Goal: Complete application form: Complete application form

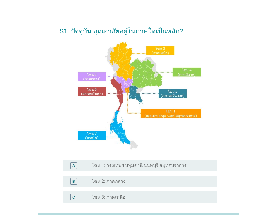
scroll to position [84, 0]
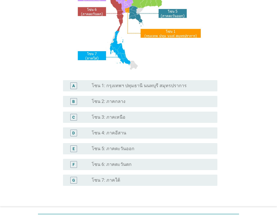
click at [148, 124] on div "C radio_button_unchecked โซน 3: ภาคเหนือ" at bounding box center [139, 118] width 158 height 16
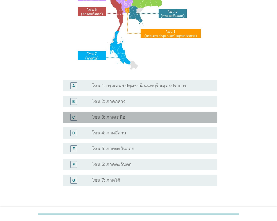
click at [151, 117] on div "radio_button_unchecked โซน 3: ภาคเหนือ" at bounding box center [150, 118] width 117 height 6
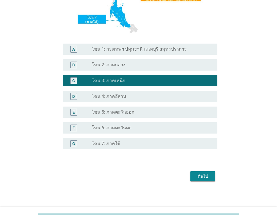
scroll to position [122, 0]
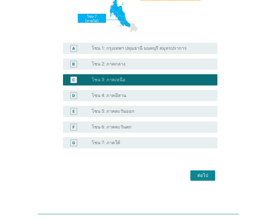
click at [203, 176] on div "ต่อไป" at bounding box center [203, 175] width 16 height 7
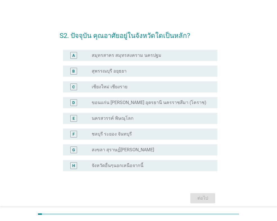
click at [107, 87] on label "เชียงใหม่ เชียงราย" at bounding box center [110, 87] width 36 height 6
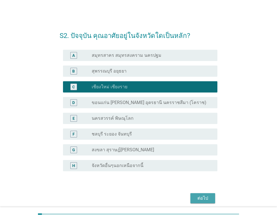
click at [204, 197] on div "ต่อไป" at bounding box center [203, 198] width 16 height 7
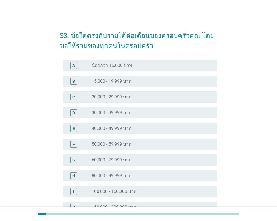
click at [88, 112] on div "D" at bounding box center [80, 113] width 24 height 7
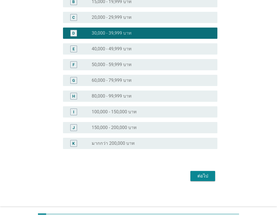
scroll to position [80, 0]
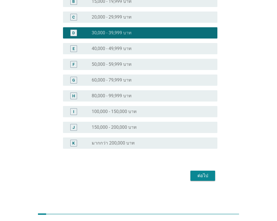
click at [197, 180] on button "ต่อไป" at bounding box center [203, 176] width 25 height 10
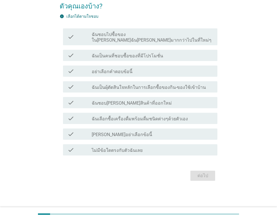
scroll to position [0, 0]
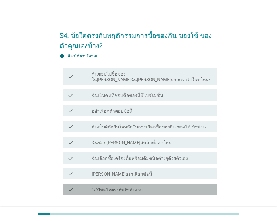
click at [108, 187] on label "ไม่มีข้อใดตรงกับตัวฉันเลย" at bounding box center [117, 190] width 51 height 6
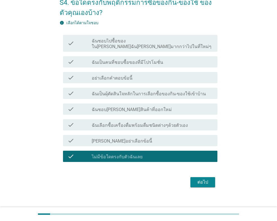
scroll to position [34, 0]
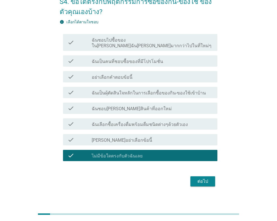
drag, startPoint x: 186, startPoint y: 170, endPoint x: 189, endPoint y: 171, distance: 2.9
click at [187, 175] on div "ต่อไป" at bounding box center [139, 182] width 158 height 14
click at [193, 177] on button "ต่อไป" at bounding box center [203, 182] width 25 height 10
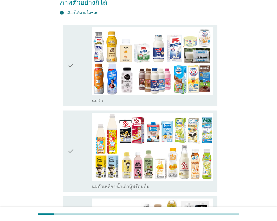
scroll to position [84, 0]
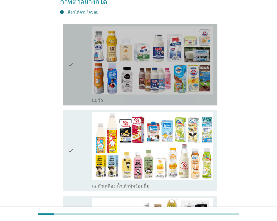
click at [74, 74] on icon "check" at bounding box center [71, 64] width 7 height 77
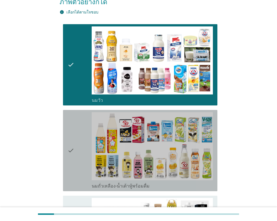
click at [74, 124] on icon "check" at bounding box center [71, 150] width 7 height 77
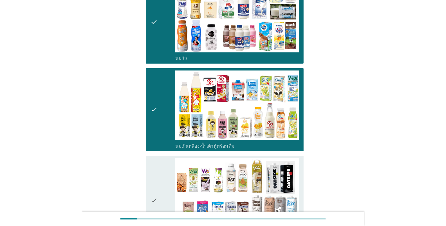
scroll to position [197, 0]
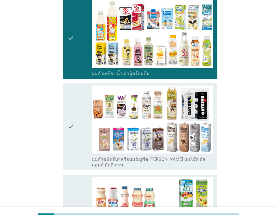
click at [74, 122] on icon "check" at bounding box center [71, 127] width 7 height 82
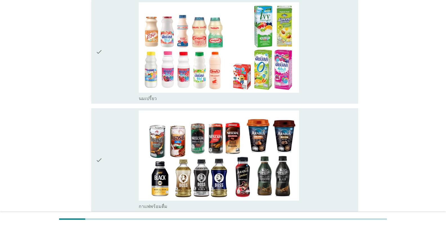
scroll to position [422, 0]
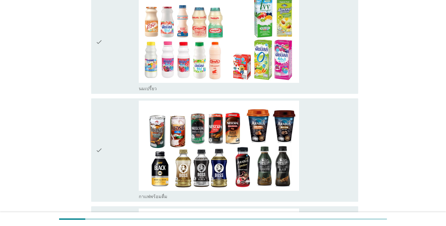
click at [115, 84] on div "check" at bounding box center [117, 41] width 43 height 99
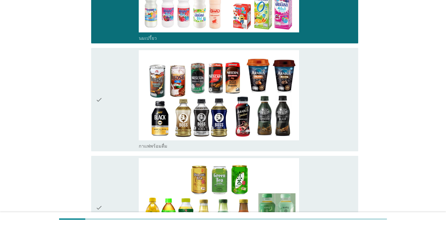
scroll to position [535, 0]
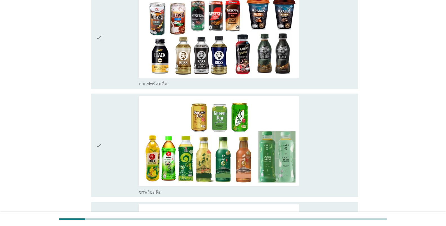
click at [107, 53] on div "check" at bounding box center [117, 37] width 43 height 99
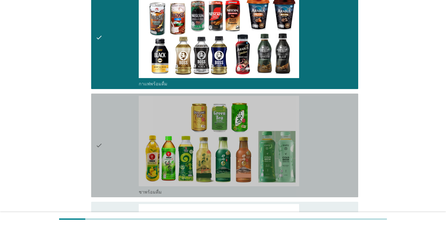
click at [107, 120] on div "check" at bounding box center [117, 145] width 43 height 99
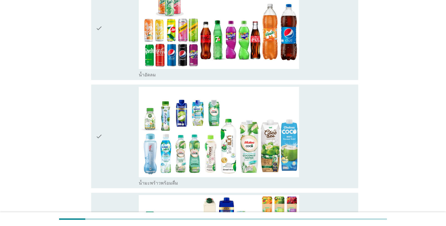
click at [102, 52] on icon "check" at bounding box center [99, 28] width 7 height 99
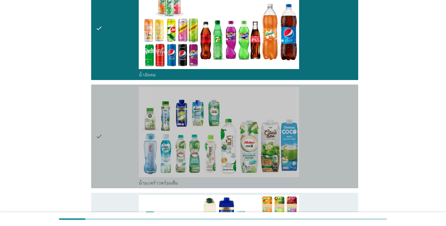
click at [100, 115] on icon "check" at bounding box center [99, 136] width 7 height 99
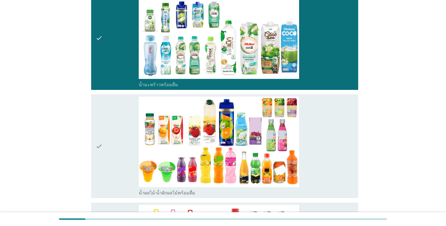
scroll to position [901, 0]
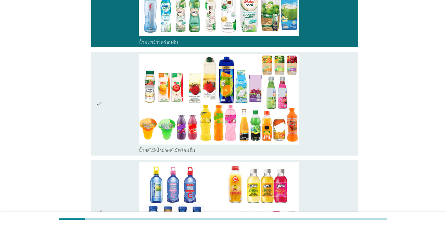
click at [101, 122] on icon "check" at bounding box center [99, 103] width 7 height 99
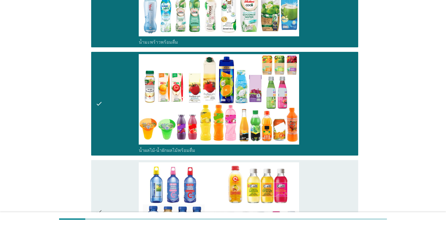
scroll to position [1042, 0]
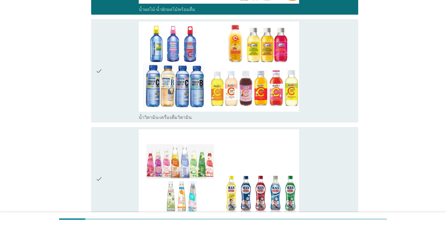
click at [100, 80] on icon "check" at bounding box center [99, 70] width 7 height 99
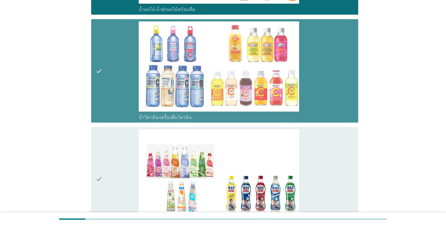
click at [97, 150] on icon "check" at bounding box center [99, 178] width 7 height 99
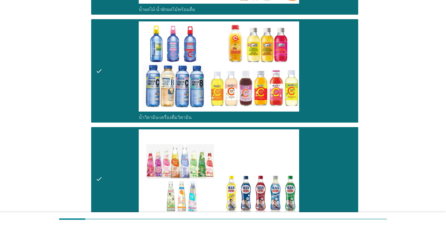
click at [97, 150] on icon "check" at bounding box center [99, 178] width 7 height 99
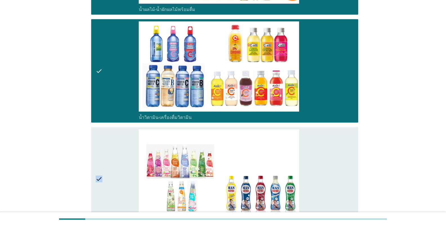
click at [97, 150] on icon "check" at bounding box center [99, 178] width 7 height 99
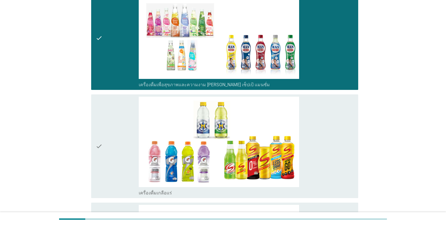
click at [97, 150] on icon "check" at bounding box center [99, 146] width 7 height 99
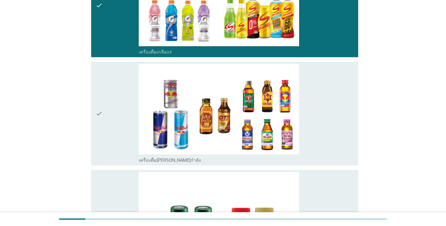
click at [100, 143] on icon "check" at bounding box center [99, 113] width 7 height 99
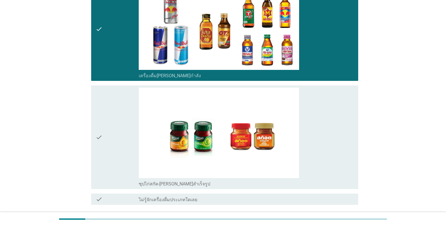
click at [102, 126] on icon "check" at bounding box center [99, 137] width 7 height 99
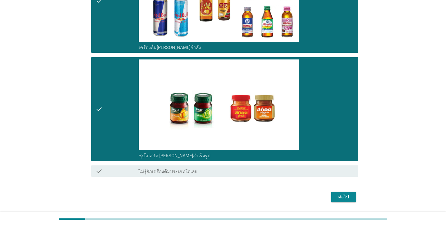
scroll to position [1452, 0]
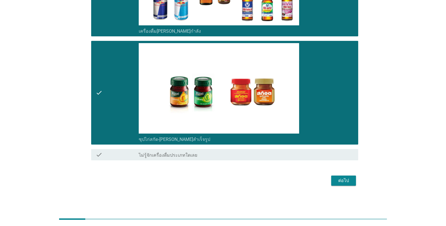
click at [277, 181] on div "ต่อไป" at bounding box center [344, 180] width 16 height 7
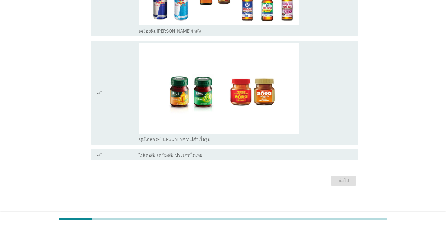
scroll to position [0, 0]
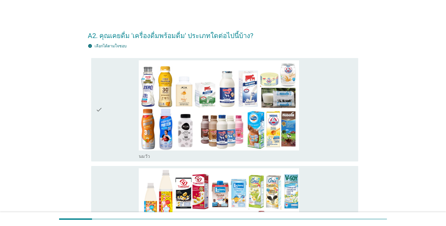
click at [127, 104] on div "check" at bounding box center [117, 109] width 43 height 99
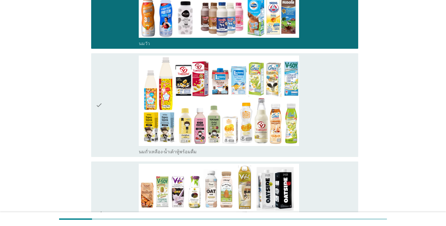
click at [122, 116] on div "check" at bounding box center [117, 104] width 43 height 99
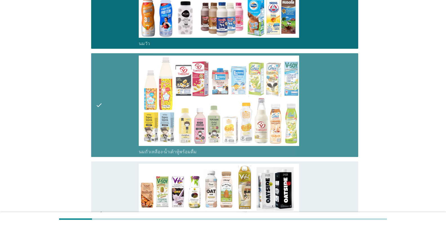
click at [116, 196] on div "check" at bounding box center [117, 213] width 43 height 99
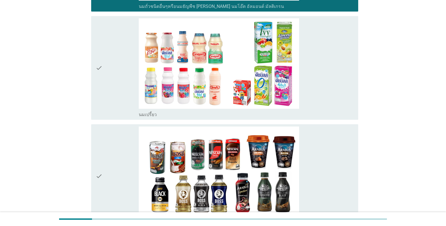
click at [116, 114] on div "check" at bounding box center [117, 67] width 43 height 99
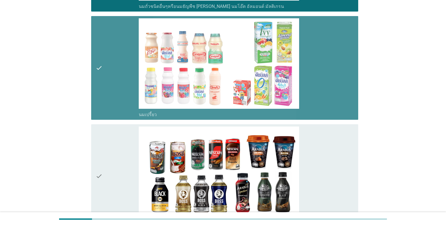
click at [115, 147] on div "check" at bounding box center [117, 175] width 43 height 99
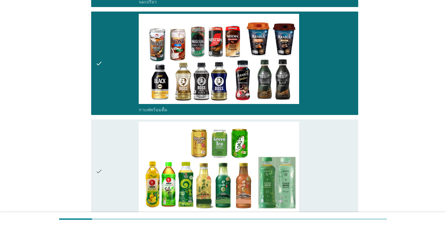
click at [115, 149] on div "check" at bounding box center [117, 171] width 43 height 99
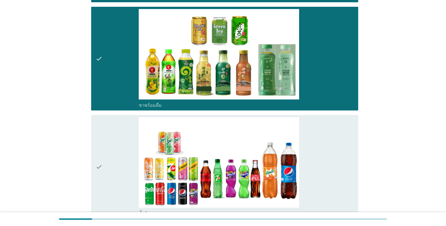
click at [115, 149] on div "check" at bounding box center [117, 166] width 43 height 99
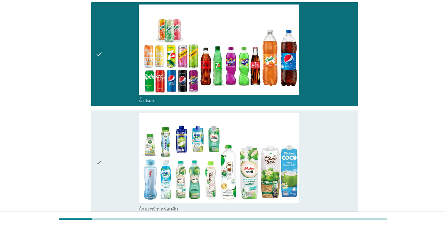
click at [114, 149] on div "check" at bounding box center [117, 162] width 43 height 99
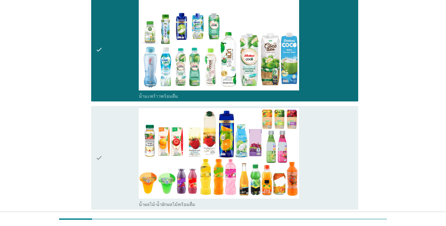
click at [114, 145] on div "check" at bounding box center [117, 157] width 43 height 99
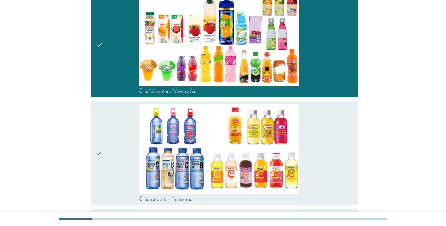
click at [114, 146] on div "check" at bounding box center [117, 153] width 43 height 99
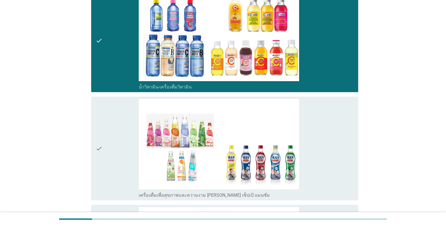
click at [114, 146] on div "check" at bounding box center [117, 148] width 43 height 99
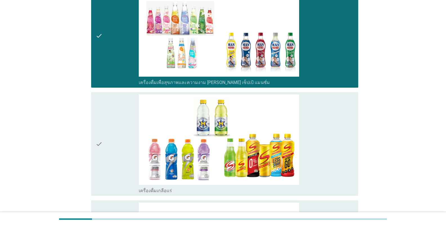
click at [114, 146] on div "check" at bounding box center [117, 143] width 43 height 99
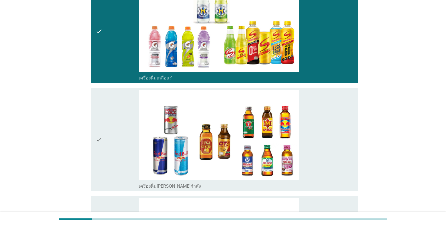
click at [114, 146] on div "check" at bounding box center [117, 139] width 43 height 99
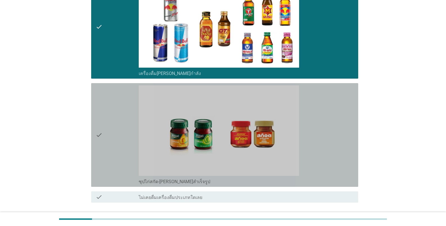
click at [115, 141] on div "check" at bounding box center [117, 134] width 43 height 99
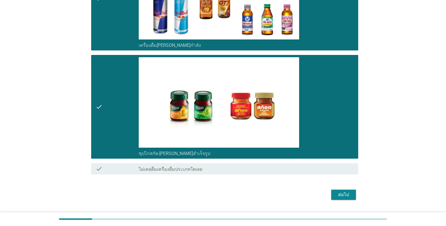
scroll to position [1422, 0]
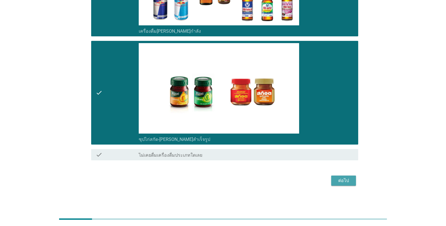
click at [277, 183] on div "ต่อไป" at bounding box center [344, 180] width 16 height 7
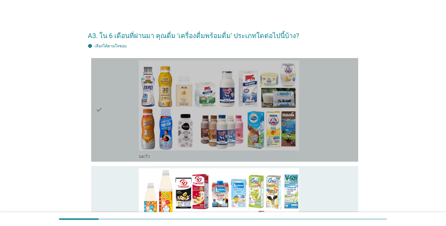
click at [127, 113] on div "check" at bounding box center [117, 109] width 43 height 99
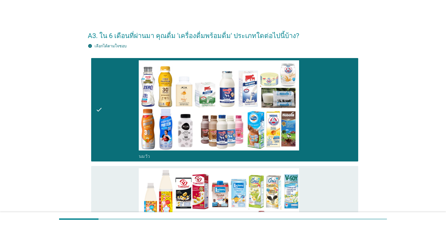
click at [127, 171] on div "check" at bounding box center [117, 217] width 43 height 99
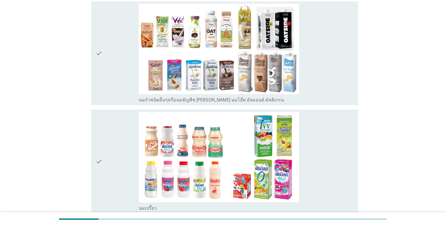
scroll to position [281, 0]
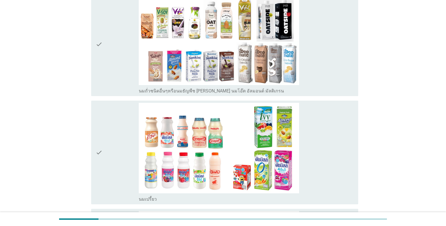
click at [124, 106] on div "check" at bounding box center [117, 152] width 43 height 99
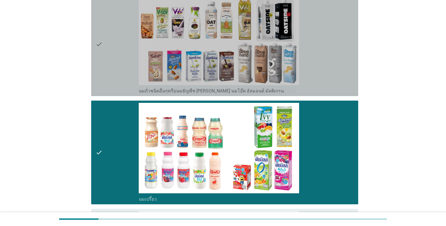
click at [122, 66] on div "check" at bounding box center [117, 44] width 43 height 99
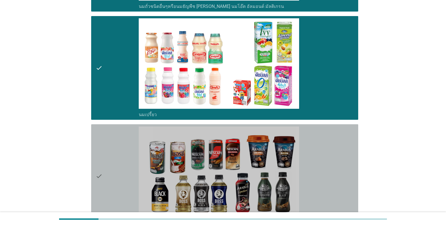
click at [124, 130] on div "check" at bounding box center [117, 175] width 43 height 99
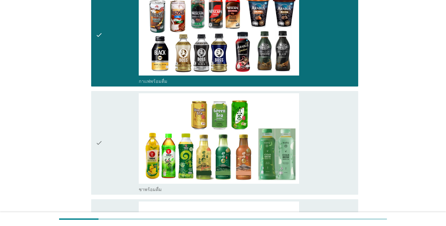
scroll to position [591, 0]
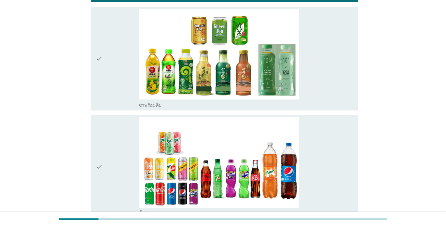
click at [121, 92] on div "check" at bounding box center [117, 58] width 43 height 99
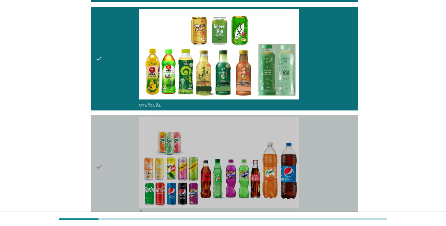
click at [118, 139] on div "check" at bounding box center [117, 166] width 43 height 99
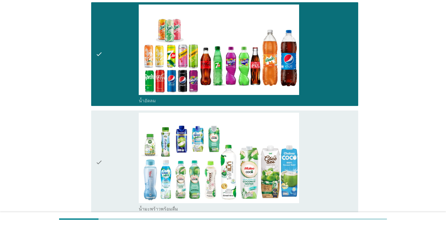
click at [120, 143] on div "check" at bounding box center [117, 162] width 43 height 99
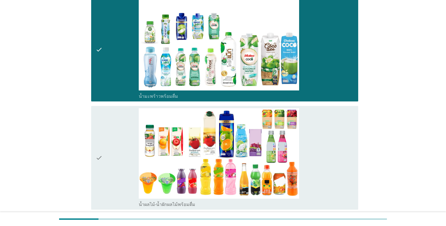
click at [120, 143] on div "check" at bounding box center [117, 157] width 43 height 99
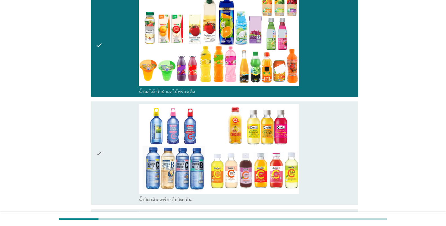
click at [120, 143] on div "check" at bounding box center [117, 153] width 43 height 99
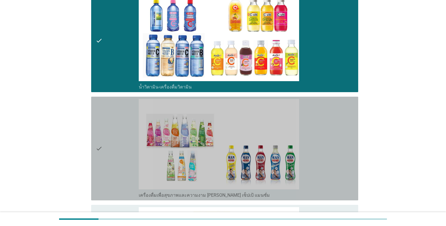
click at [120, 144] on div "check" at bounding box center [117, 148] width 43 height 99
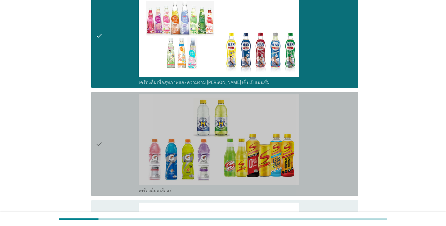
click at [121, 144] on div "check" at bounding box center [117, 143] width 43 height 99
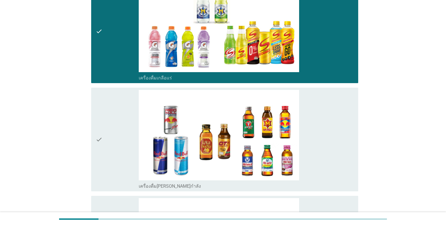
click at [121, 144] on div "check" at bounding box center [117, 139] width 43 height 99
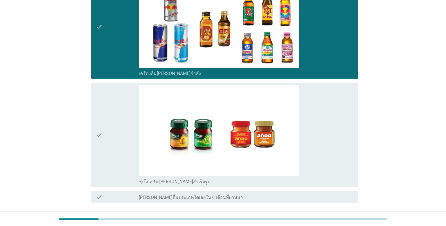
click at [121, 144] on div "check" at bounding box center [117, 134] width 43 height 99
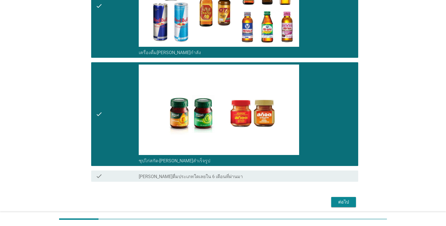
scroll to position [1422, 0]
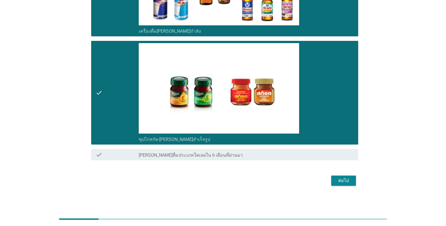
click at [277, 181] on div "ต่อไป" at bounding box center [344, 180] width 16 height 7
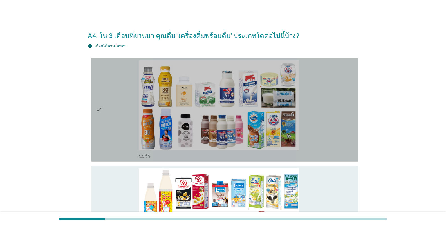
click at [100, 108] on icon "check" at bounding box center [99, 109] width 7 height 99
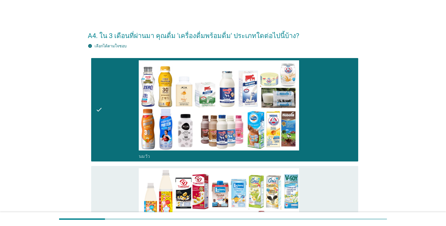
click at [104, 181] on div "check" at bounding box center [117, 217] width 43 height 99
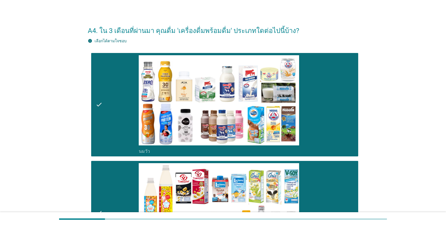
scroll to position [113, 0]
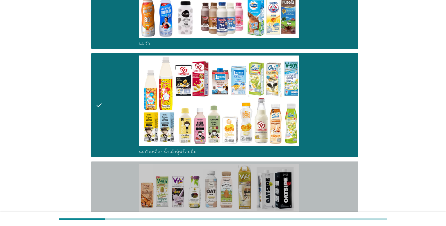
click at [104, 180] on div "check" at bounding box center [117, 213] width 43 height 99
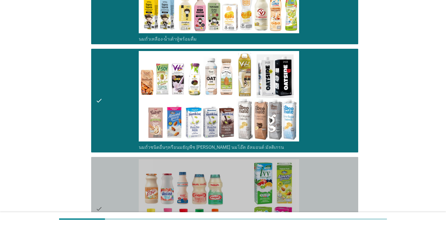
click at [104, 180] on div "check" at bounding box center [117, 208] width 43 height 99
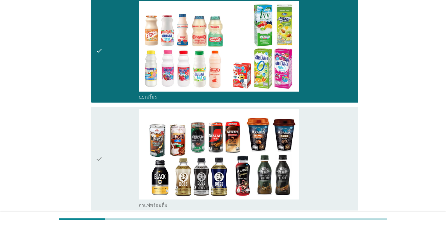
scroll to position [479, 0]
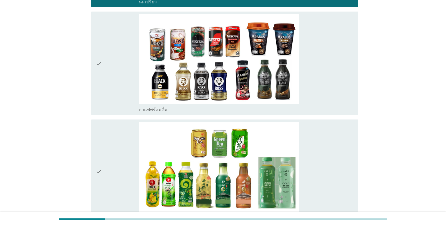
click at [108, 100] on div "check" at bounding box center [117, 63] width 43 height 99
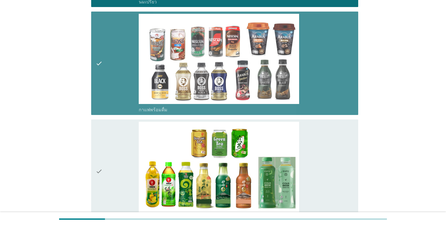
click at [113, 143] on div "check" at bounding box center [117, 171] width 43 height 99
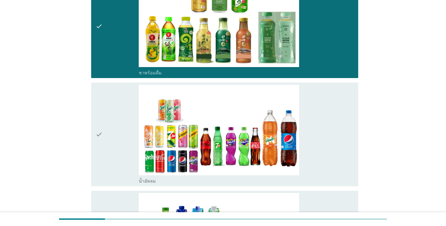
scroll to position [647, 0]
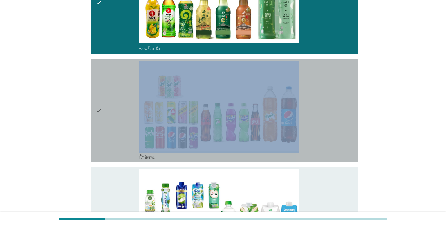
drag, startPoint x: 117, startPoint y: 141, endPoint x: 118, endPoint y: 179, distance: 37.7
click at [118, 179] on div "check check_box_outline_blank นมวัว check check_box_outline_blank นมถั่วเหลือง-…" at bounding box center [223, 172] width 271 height 1528
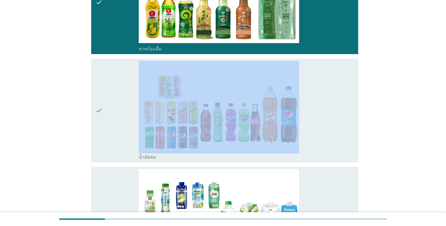
click at [118, 179] on div "check" at bounding box center [117, 218] width 43 height 99
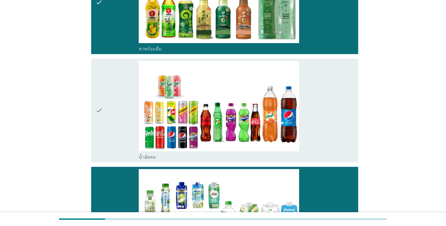
click at [123, 148] on div "check" at bounding box center [117, 110] width 43 height 99
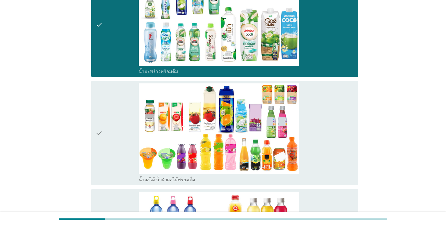
scroll to position [901, 0]
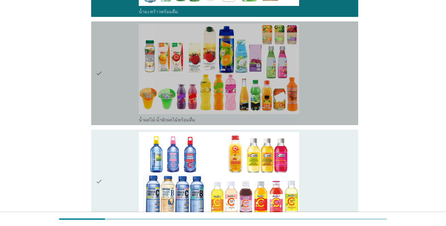
click at [114, 100] on div "check" at bounding box center [117, 73] width 43 height 99
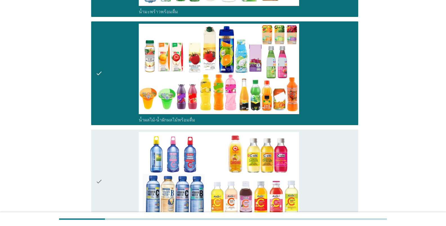
click at [113, 153] on div "check" at bounding box center [117, 181] width 43 height 99
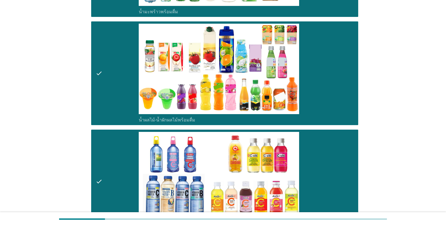
scroll to position [1013, 0]
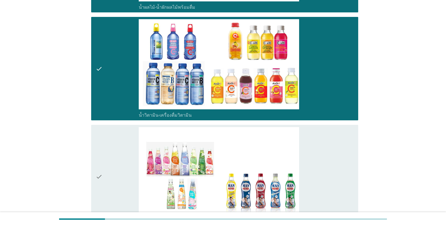
click at [119, 167] on div "check" at bounding box center [117, 176] width 43 height 99
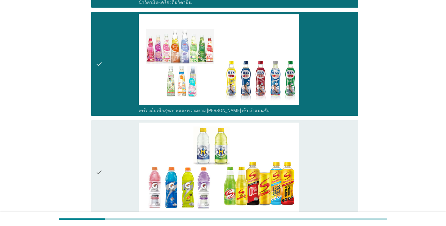
click at [128, 148] on div "check" at bounding box center [117, 171] width 43 height 99
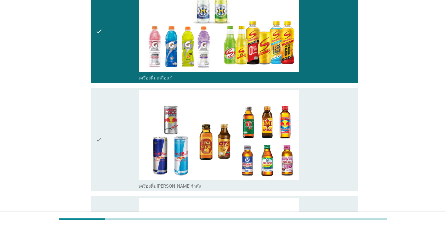
click at [133, 141] on div "check" at bounding box center [117, 139] width 43 height 99
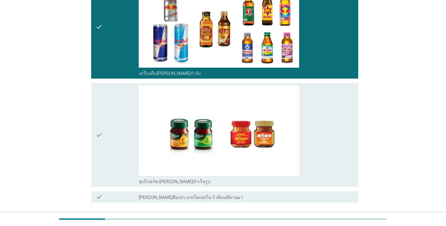
scroll to position [1422, 0]
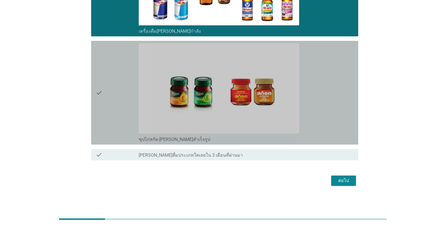
click at [131, 118] on div "check" at bounding box center [117, 92] width 43 height 99
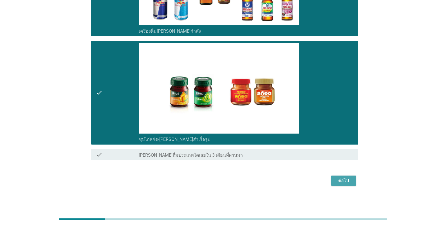
click at [277, 185] on button "ต่อไป" at bounding box center [343, 180] width 25 height 10
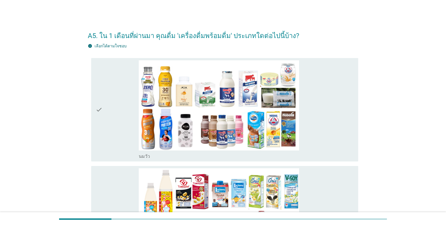
click at [137, 133] on div "check" at bounding box center [117, 109] width 43 height 99
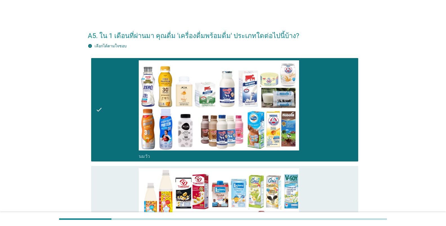
click at [113, 184] on div "check" at bounding box center [117, 217] width 43 height 99
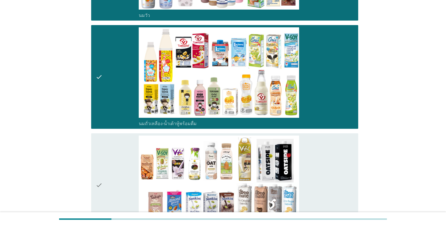
click at [114, 181] on div "check" at bounding box center [117, 184] width 43 height 99
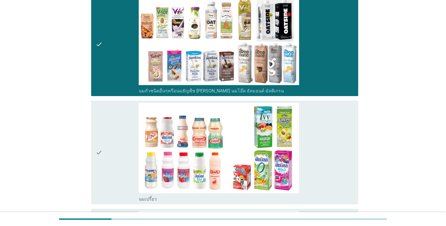
click at [125, 154] on div "check" at bounding box center [117, 152] width 43 height 99
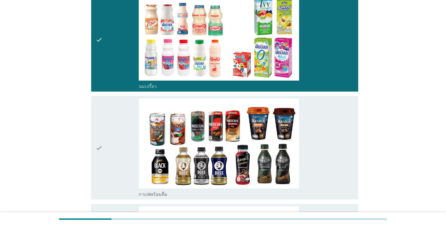
click at [120, 150] on div "check" at bounding box center [117, 147] width 43 height 99
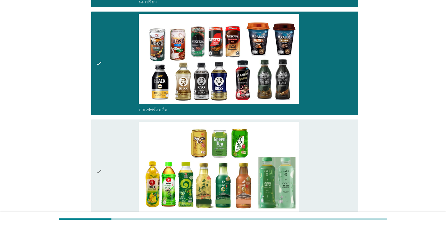
scroll to position [535, 0]
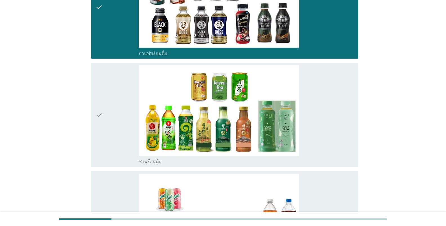
click at [121, 153] on div "check" at bounding box center [117, 114] width 43 height 99
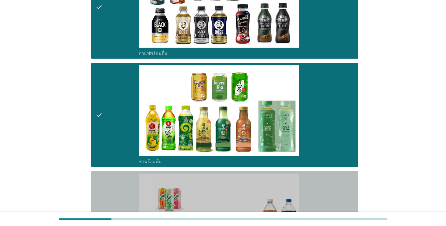
click at [120, 179] on div "check" at bounding box center [117, 222] width 43 height 99
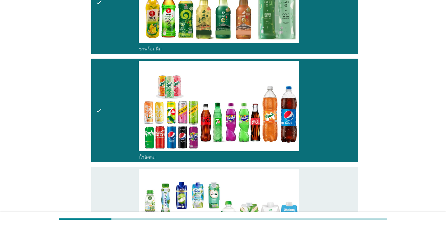
click at [120, 179] on div "check" at bounding box center [117, 218] width 43 height 99
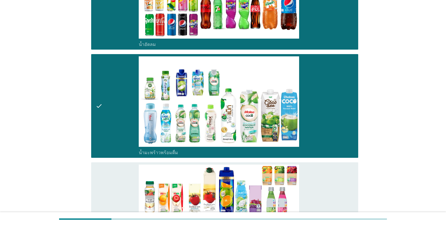
click at [120, 179] on div "check" at bounding box center [117, 213] width 43 height 99
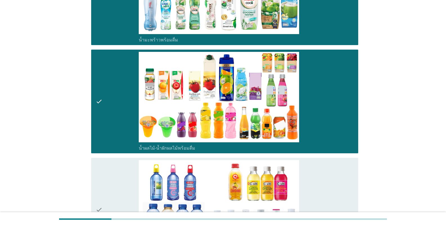
click at [120, 179] on div "check" at bounding box center [117, 209] width 43 height 99
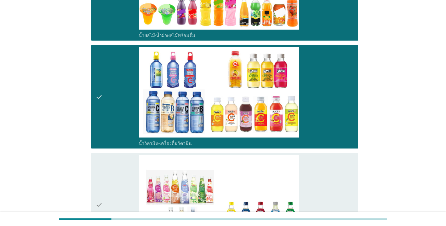
click at [120, 179] on div "check" at bounding box center [117, 204] width 43 height 99
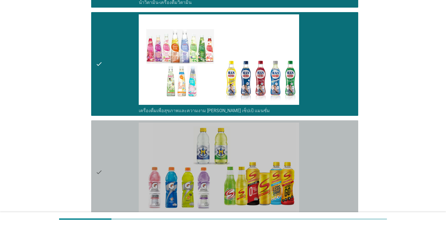
click at [120, 179] on div "check" at bounding box center [117, 171] width 43 height 99
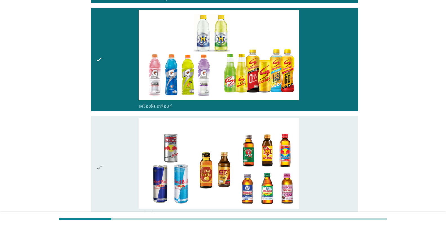
click at [120, 179] on div "check" at bounding box center [117, 167] width 43 height 99
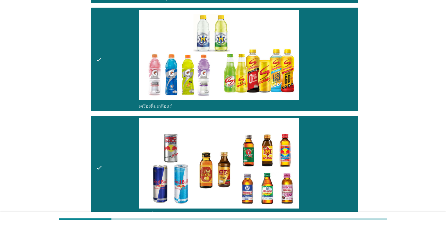
scroll to position [1379, 0]
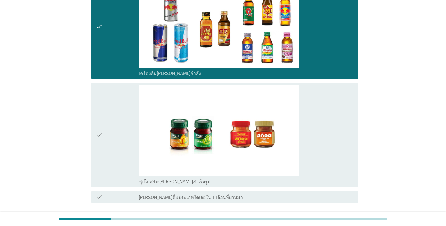
click at [123, 172] on div "check" at bounding box center [117, 134] width 43 height 99
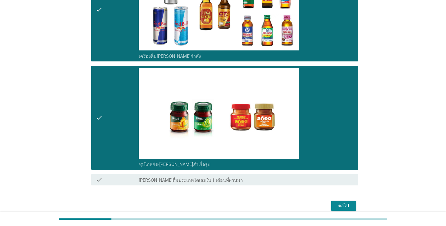
scroll to position [1422, 0]
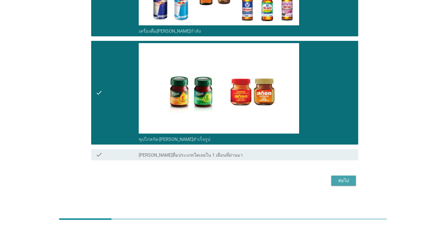
click at [277, 183] on div "ต่อไป" at bounding box center [344, 180] width 16 height 7
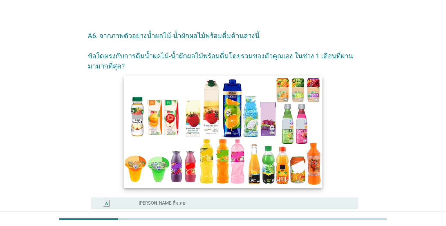
scroll to position [113, 0]
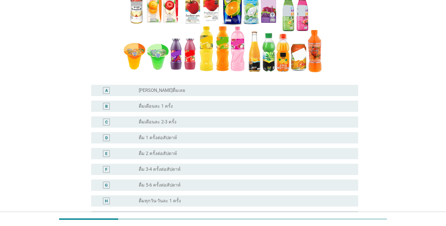
click at [198, 138] on div "radio_button_unchecked ดื่ม 1 ครั้งต่อสัปดาห์" at bounding box center [244, 138] width 211 height 6
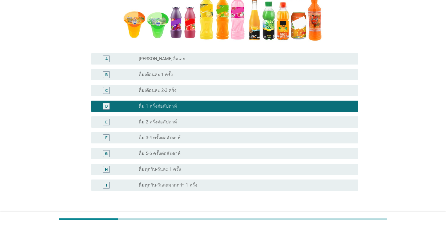
scroll to position [182, 0]
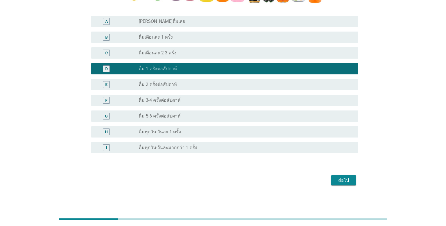
click at [277, 176] on button "ต่อไป" at bounding box center [343, 180] width 25 height 10
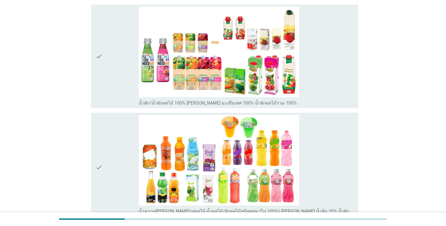
scroll to position [0, 0]
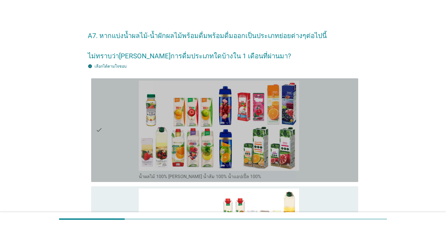
click at [91, 146] on div "check check_box_outline_blank น้ำผลไม้ 100% [PERSON_NAME] น้ำส้ม 100% น้ำแอปเปิ…" at bounding box center [224, 130] width 267 height 104
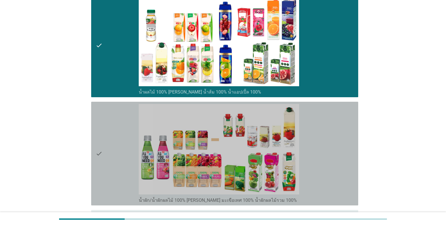
click at [106, 154] on div "check" at bounding box center [117, 153] width 43 height 99
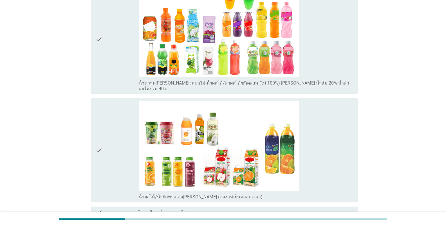
scroll to position [366, 0]
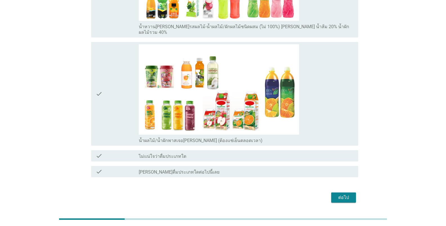
click at [277, 194] on div "ต่อไป" at bounding box center [344, 197] width 16 height 7
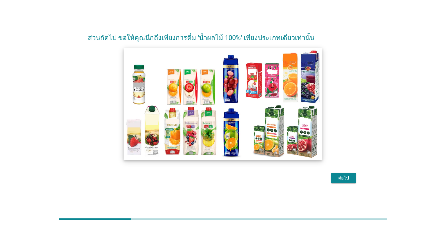
scroll to position [14, 0]
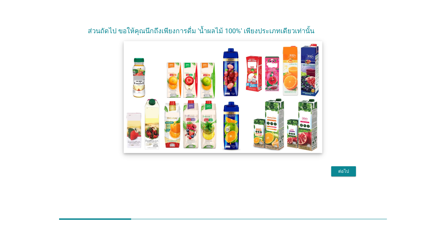
click at [214, 139] on img at bounding box center [223, 97] width 199 height 112
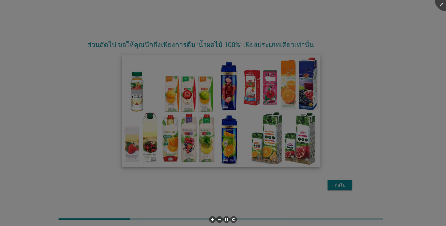
scroll to position [0, 0]
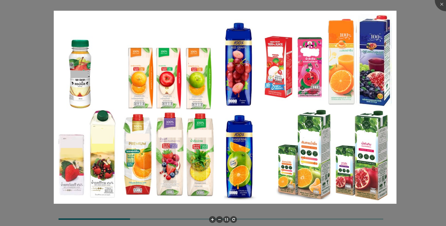
click at [25, 37] on div at bounding box center [223, 113] width 446 height 226
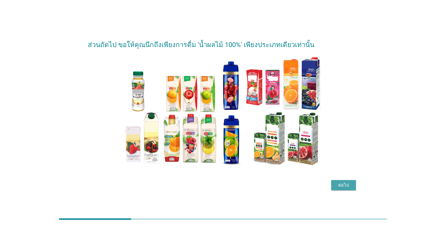
click at [277, 182] on button "ต่อไป" at bounding box center [343, 185] width 25 height 10
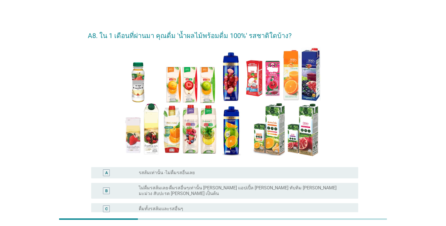
click at [147, 206] on label "ดื่มทั้งรสส้มและรสอื่นๆ" at bounding box center [161, 209] width 44 height 6
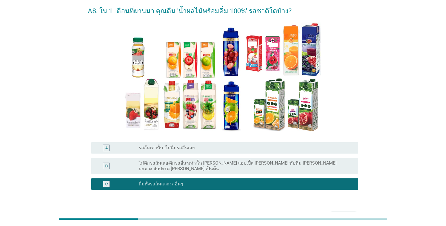
scroll to position [57, 0]
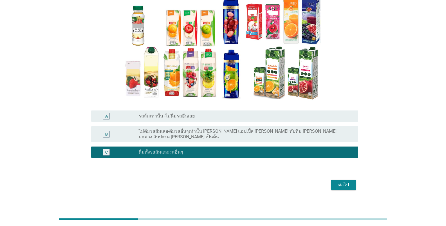
click at [277, 181] on div "ต่อไป" at bounding box center [344, 184] width 16 height 7
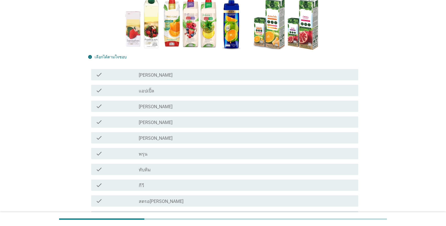
scroll to position [113, 0]
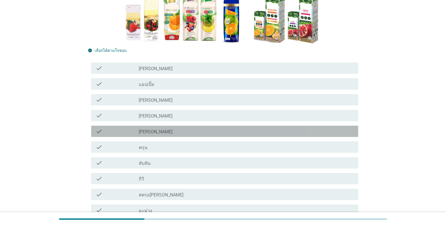
click at [147, 135] on div "check check_box_outline_blank [PERSON_NAME]" at bounding box center [224, 131] width 267 height 11
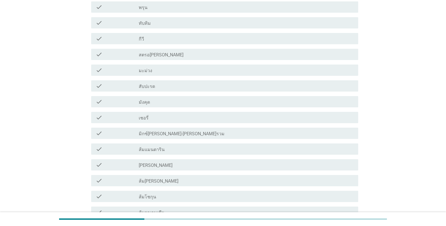
scroll to position [253, 0]
click at [163, 153] on div "check check_box_outline_blank ส้มแมนดาริน" at bounding box center [224, 147] width 267 height 11
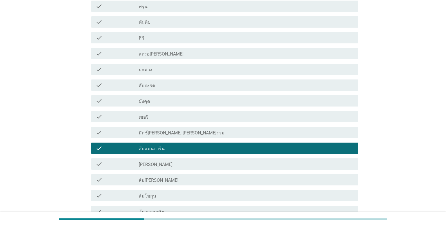
drag, startPoint x: 163, startPoint y: 168, endPoint x: 161, endPoint y: 172, distance: 4.9
click at [162, 168] on div "check check_box_outline_blank [PERSON_NAME]" at bounding box center [224, 163] width 267 height 11
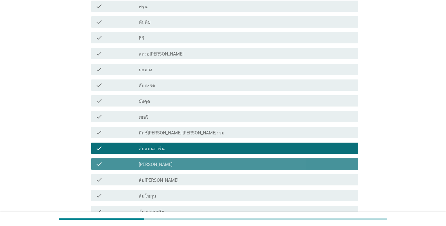
click at [158, 181] on label "ส้ม[PERSON_NAME]" at bounding box center [159, 180] width 40 height 6
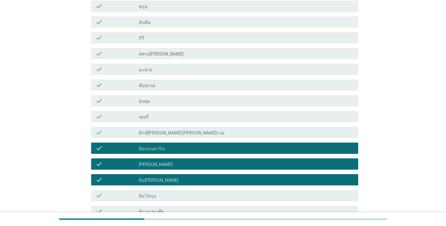
click at [154, 194] on label "ส้มโชกุน" at bounding box center [147, 196] width 17 height 6
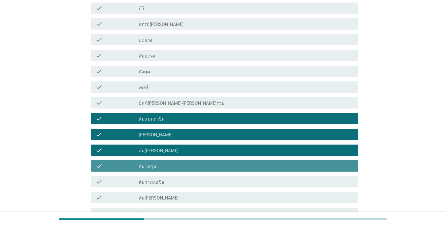
scroll to position [338, 0]
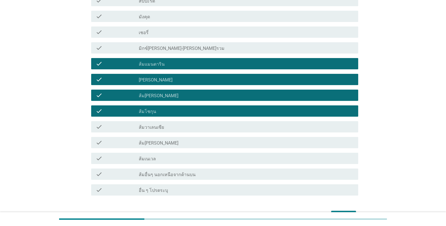
click at [158, 130] on div "check check_box_outline_blank ส้มวาเลนเซีย" at bounding box center [224, 126] width 267 height 11
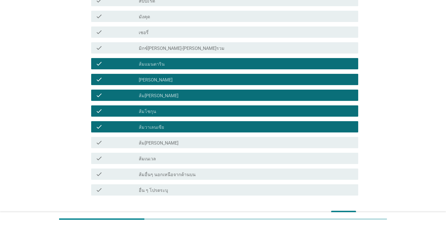
click at [156, 146] on div "check_box_outline_blank ส้ม[PERSON_NAME]" at bounding box center [246, 142] width 215 height 7
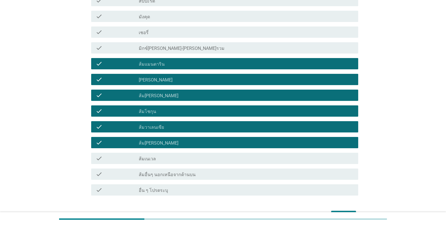
click at [155, 155] on div "check_box_outline_blank ส้มเนเวล" at bounding box center [246, 158] width 215 height 7
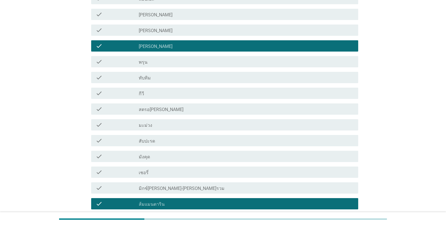
scroll to position [197, 0]
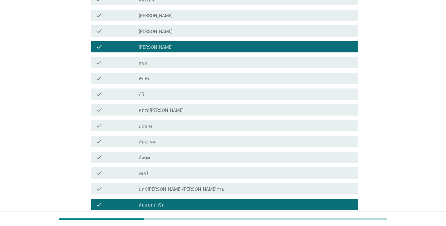
click at [148, 184] on div "check check_box_outline_blank มิกซ์[PERSON_NAME]-[PERSON_NAME]รวม" at bounding box center [224, 188] width 267 height 11
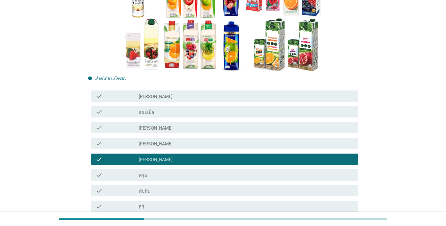
scroll to position [84, 0]
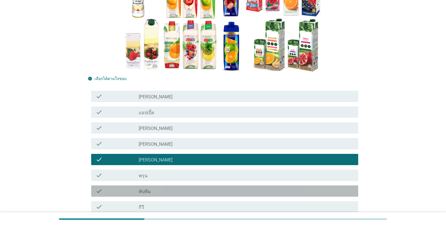
click at [148, 190] on label "ทับทิม" at bounding box center [145, 192] width 12 height 6
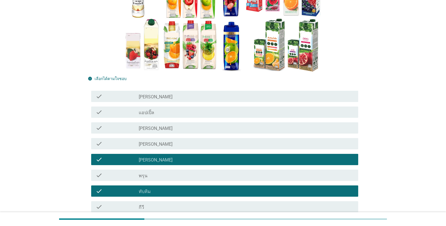
click at [158, 115] on div "check_box_outline_blank แอปเปิ้ล" at bounding box center [246, 112] width 215 height 7
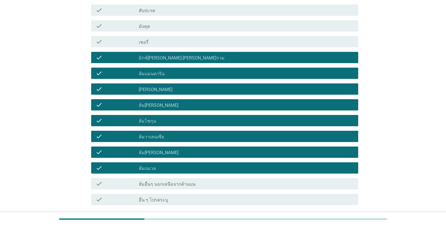
scroll to position [373, 0]
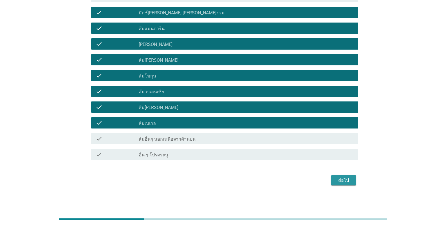
click at [277, 181] on button "ต่อไป" at bounding box center [343, 180] width 25 height 10
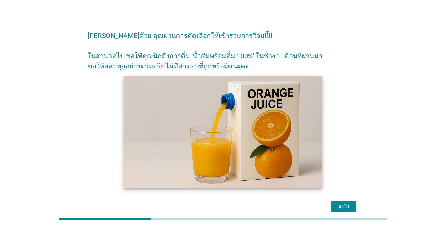
scroll to position [26, 0]
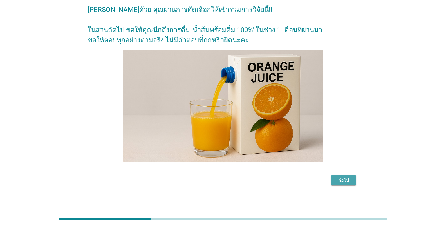
click at [277, 182] on div "ต่อไป" at bounding box center [344, 180] width 16 height 7
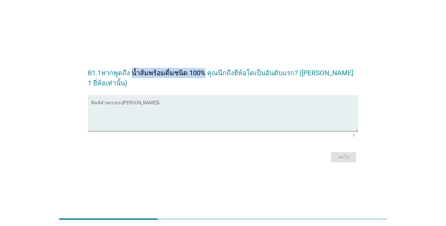
drag, startPoint x: 133, startPoint y: 74, endPoint x: 200, endPoint y: 75, distance: 66.4
click at [200, 75] on h2 "B1.1หากพูดถึง น้ำส้มพร้อมดื่มชนิด 100% คุณนึกถึงยี่ห้อใดเป็นอันดับแรก? ([PERSON…" at bounding box center [223, 75] width 271 height 26
copy h2 "น้ำส้มพร้อมดื่มชนิด 100%"
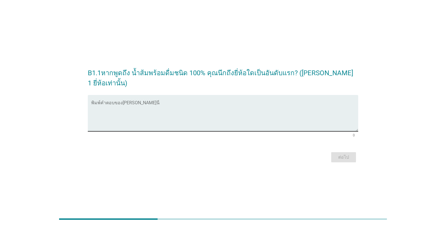
click at [97, 105] on textarea "พิมพ์คำตอบของคุณ ที่นี่" at bounding box center [224, 117] width 267 height 30
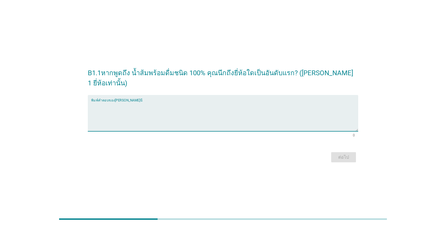
paste textarea "Tipco"
type textarea "Tipco"
click at [277, 156] on div "ต่อไป" at bounding box center [344, 157] width 16 height 7
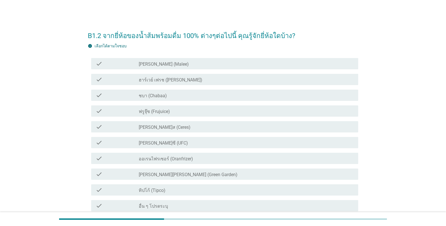
click at [154, 70] on div "check check_box_outline_blank [PERSON_NAME] (Malee)" at bounding box center [223, 64] width 271 height 16
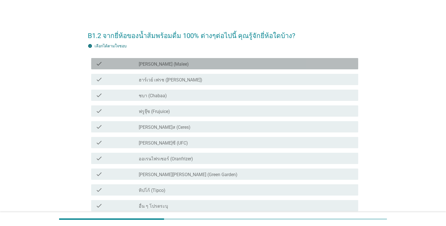
click at [155, 66] on label "[PERSON_NAME] (Malee)" at bounding box center [164, 64] width 50 height 6
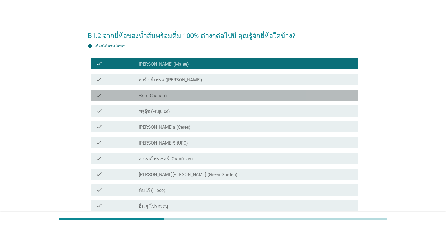
click at [150, 100] on div "check check_box_outline_blank ชบา (Chabaa)" at bounding box center [224, 95] width 267 height 11
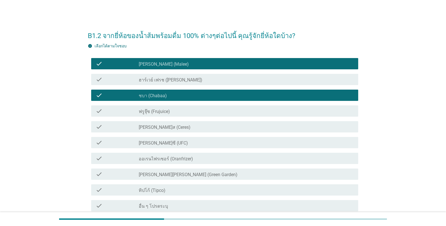
click at [150, 145] on label "[PERSON_NAME]ซี (UFC)" at bounding box center [163, 143] width 49 height 6
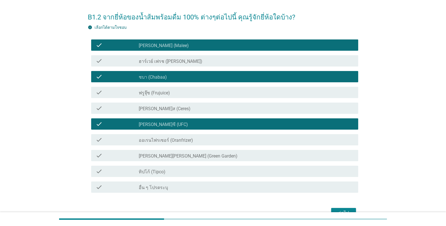
scroll to position [51, 0]
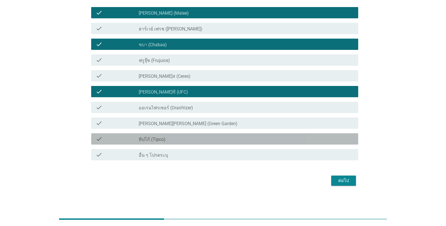
click at [152, 140] on label "ทิปโก้ (Tipco)" at bounding box center [152, 140] width 27 height 6
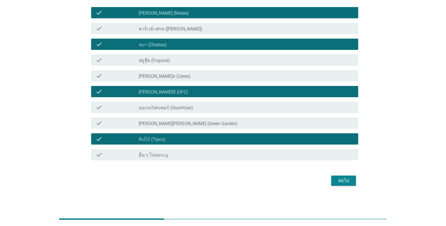
drag, startPoint x: 193, startPoint y: 122, endPoint x: 292, endPoint y: 169, distance: 109.7
click at [193, 122] on div "check_box_outline_blank [PERSON_NAME][PERSON_NAME] (Green Garden)" at bounding box center [246, 123] width 215 height 7
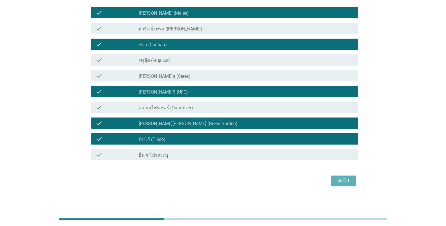
drag, startPoint x: 340, startPoint y: 183, endPoint x: 313, endPoint y: 180, distance: 27.8
click at [277, 181] on button "ต่อไป" at bounding box center [343, 180] width 25 height 10
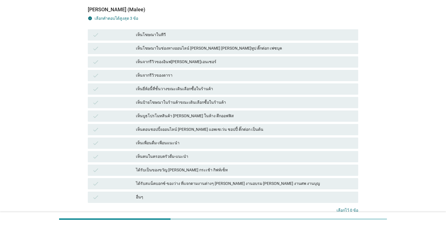
scroll to position [0, 0]
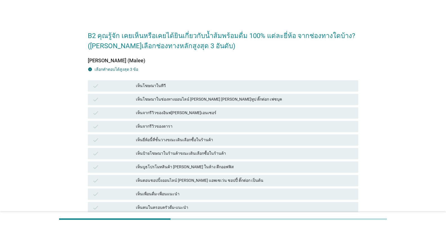
click at [169, 98] on div "เห็นโฆษณาในช่องทางออนไลน์ [PERSON_NAME] [PERSON_NAME]ทูป ติ๊กต่อก เฟซบุค" at bounding box center [245, 99] width 218 height 7
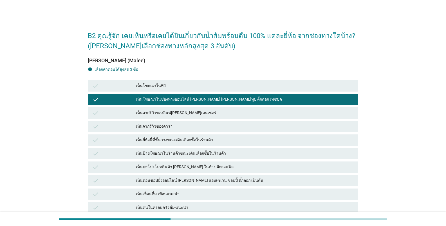
click at [165, 111] on div "เห็นจากรีวิวของอินฟ[PERSON_NAME]เอนเซอร์" at bounding box center [245, 113] width 218 height 7
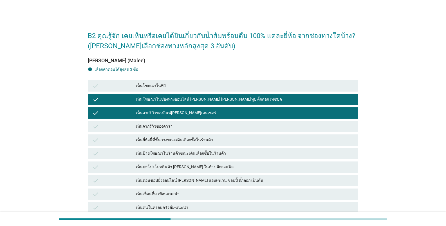
click at [165, 126] on div "เห็นจากรีวิวของดารา" at bounding box center [245, 126] width 218 height 7
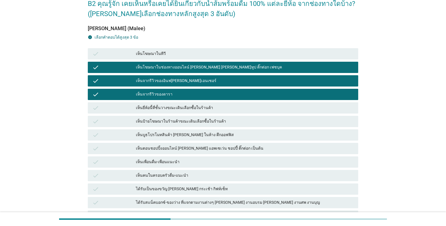
scroll to position [84, 0]
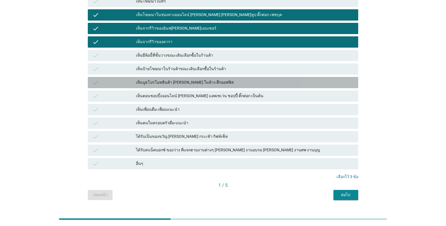
click at [175, 81] on div "เห็นบูธโปรโมทสินค้า [PERSON_NAME] ในห้าง ตึกออฟฟิส" at bounding box center [245, 82] width 218 height 7
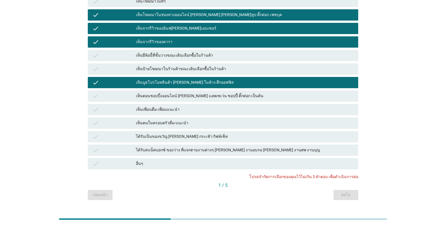
click at [175, 95] on div "เห็นตอนชอปปิ้งออนไลน์ [PERSON_NAME] แอพเซเว่น ชอปปี้ ติ๊กต่อก เป็นต้น" at bounding box center [245, 96] width 218 height 7
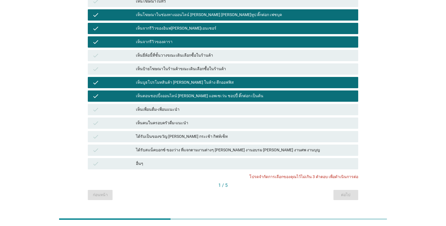
click at [174, 108] on div "เห็นเพื่อนดื่ม-เพื่อนแนะนำ" at bounding box center [245, 109] width 218 height 7
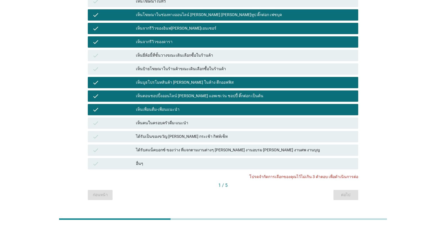
click at [167, 109] on div "เห็นเพื่อนดื่ม-เพื่อนแนะนำ" at bounding box center [245, 109] width 218 height 7
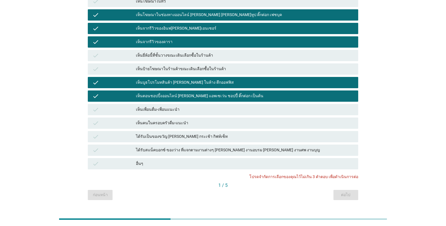
click at [173, 83] on div "เห็นบูธโปรโมทสินค้า [PERSON_NAME] ในห้าง ตึกออฟฟิส" at bounding box center [245, 82] width 218 height 7
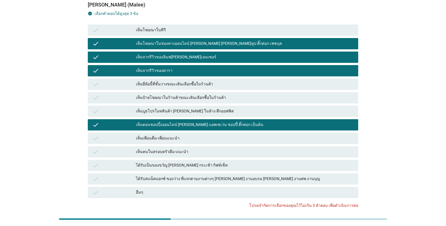
scroll to position [0, 0]
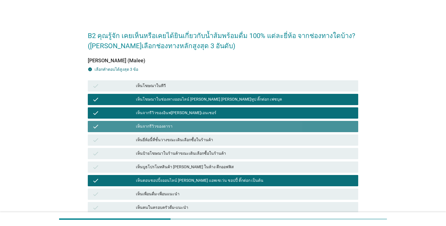
click at [175, 124] on div "เห็นจากรีวิวของดารา" at bounding box center [245, 126] width 218 height 7
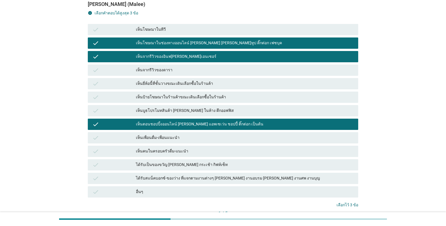
scroll to position [97, 0]
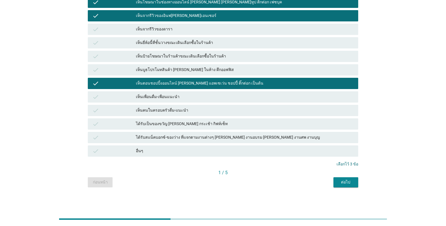
click at [277, 182] on div "ต่อไป" at bounding box center [346, 182] width 16 height 6
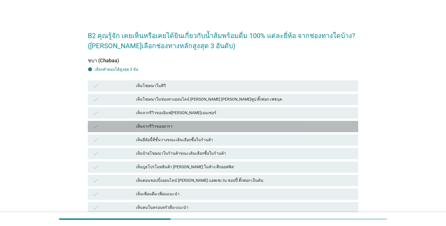
click at [196, 129] on div "เห็นจากรีวิวของดารา" at bounding box center [245, 126] width 218 height 7
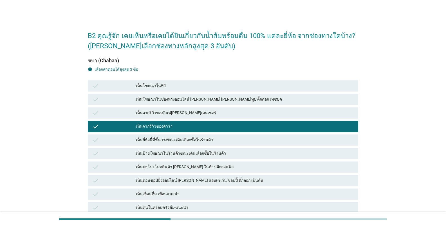
click at [196, 150] on div "เห็นป้ายโฆษณาในร้านค้าขณะเดินเลือกซื้อในร้านค้า" at bounding box center [245, 153] width 218 height 7
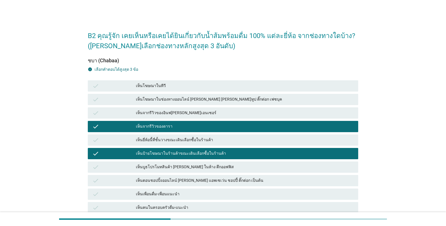
click at [219, 182] on div "เห็นตอนชอปปิ้งออนไลน์ [PERSON_NAME] แอพเซเว่น ชอปปี้ ติ๊กต่อก เป็นต้น" at bounding box center [245, 180] width 218 height 7
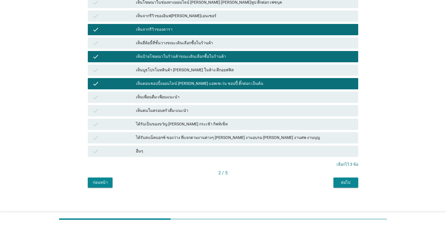
scroll to position [97, 0]
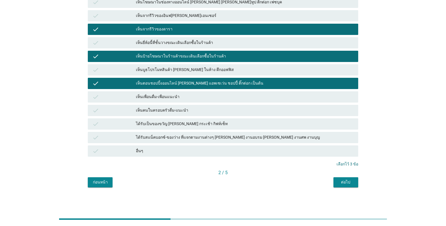
click at [277, 180] on div "ต่อไป" at bounding box center [346, 182] width 16 height 6
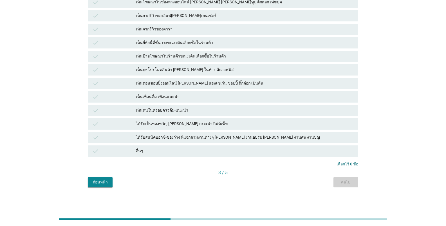
scroll to position [0, 0]
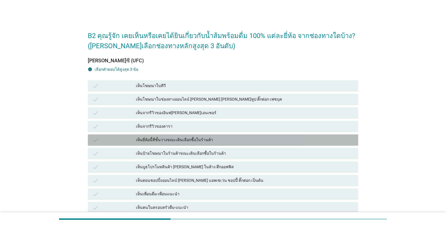
click at [231, 141] on div "เห็นยี่ห้อนี้ที่ชั้นวางขณะเดินเลือกซื้อในร้านค้า" at bounding box center [245, 140] width 218 height 7
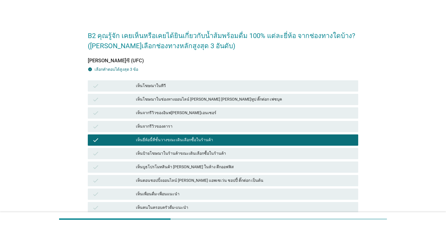
click at [210, 173] on div "check เห็นบูธโปรโมทสินค้า [PERSON_NAME] ในห้าง ตึกออฟฟิส" at bounding box center [223, 167] width 273 height 14
click at [200, 186] on div "check เห็นตอนชอปปิ้งออนไลน์ [PERSON_NAME] แอพเซเว่น ชอปปี้ ติ๊กต่อก เป็นต้น" at bounding box center [223, 181] width 273 height 14
click at [195, 189] on div "check เห็นเพื่อนดื่ม-เพื่อนแนะนำ" at bounding box center [223, 193] width 271 height 11
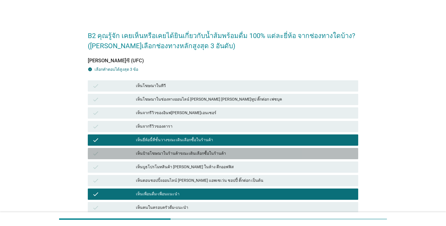
click at [200, 157] on div "check เห็นป้ายโฆษณาในร้านค้าขณะเดินเลือกซื้อในร้านค้า" at bounding box center [223, 153] width 271 height 11
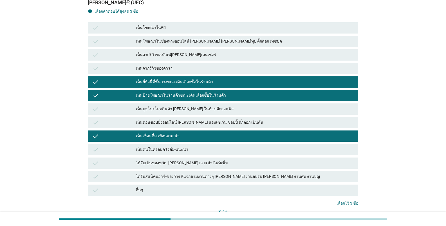
scroll to position [97, 0]
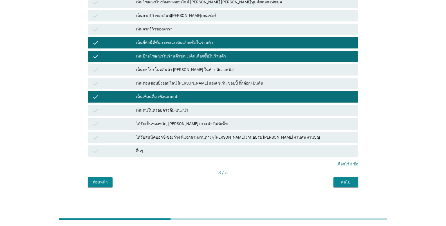
click at [277, 182] on div "ต่อไป" at bounding box center [346, 182] width 16 height 6
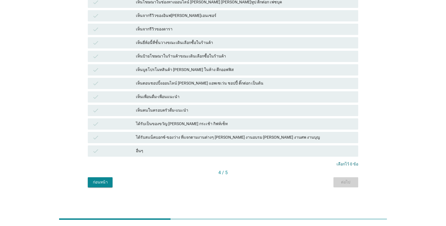
scroll to position [0, 0]
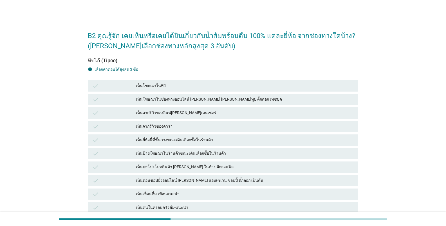
click at [220, 149] on div "check เห็นป้ายโฆษณาในร้านค้าขณะเดินเลือกซื้อในร้านค้า" at bounding box center [223, 153] width 271 height 11
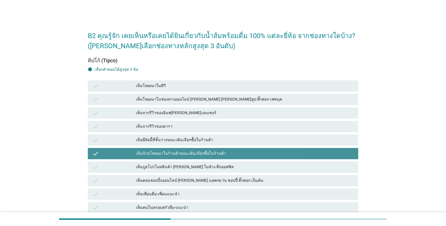
click at [215, 180] on div "เห็นตอนชอปปิ้งออนไลน์ [PERSON_NAME] แอพเซเว่น ชอปปี้ ติ๊กต่อก เป็นต้น" at bounding box center [245, 180] width 218 height 7
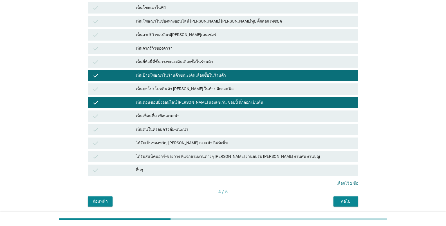
scroll to position [84, 0]
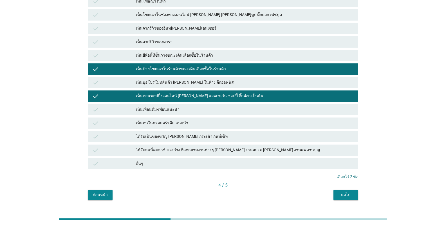
click at [204, 121] on div "เห็นคนในครอบครัวดื่ม-แนะนำ" at bounding box center [245, 123] width 218 height 7
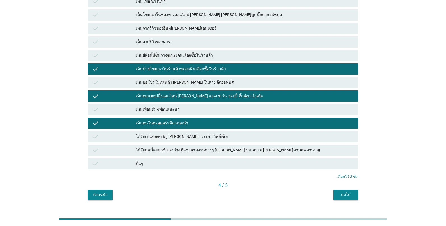
click at [277, 197] on div "ต่อไป" at bounding box center [346, 195] width 16 height 6
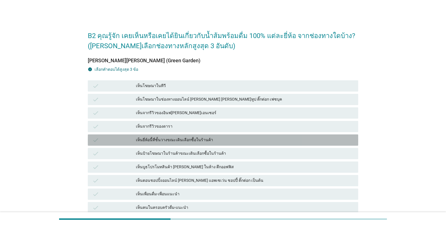
click at [171, 136] on div "check เห็นยี่ห้อนี้ที่ชั้นวางขณะเดินเลือกซื้อในร้านค้า" at bounding box center [223, 139] width 271 height 11
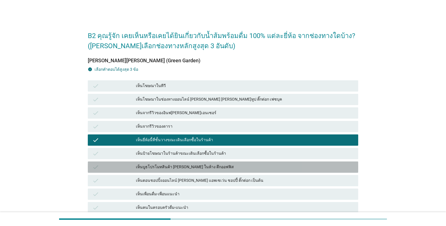
click at [171, 163] on div "check เห็นบูธโปรโมทสินค้า [PERSON_NAME] ในห้าง ตึกออฟฟิส" at bounding box center [223, 166] width 271 height 11
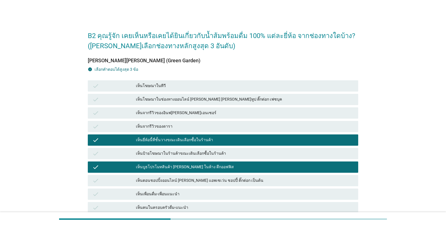
click at [177, 183] on div "เห็นตอนชอปปิ้งออนไลน์ [PERSON_NAME] แอพเซเว่น ชอปปี้ ติ๊กต่อก เป็นต้น" at bounding box center [245, 180] width 218 height 7
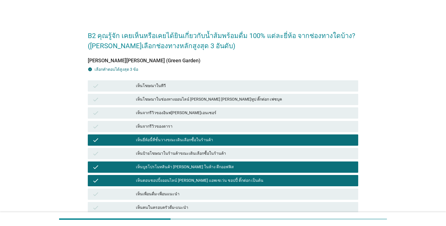
scroll to position [97, 0]
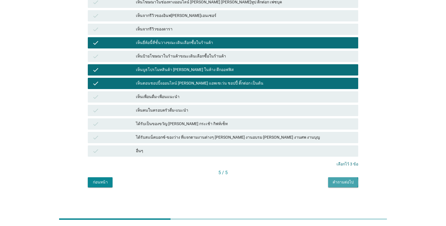
click at [277, 180] on div "คำถามต่อไป" at bounding box center [343, 182] width 21 height 6
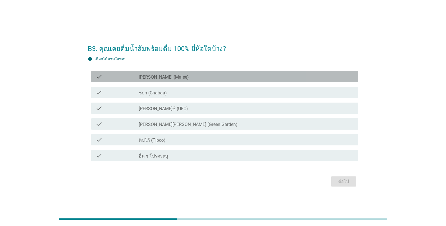
click at [171, 77] on div "check_box_outline_blank [PERSON_NAME] (Malee)" at bounding box center [246, 76] width 215 height 7
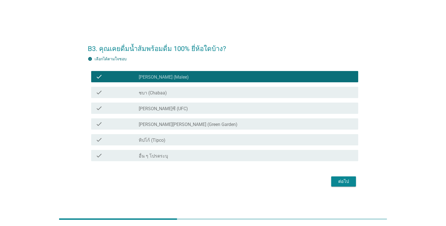
click at [167, 90] on div "check_box_outline_blank ชบา (Chabaa)" at bounding box center [246, 92] width 215 height 7
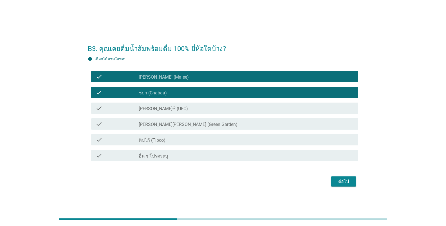
click at [166, 115] on div "check check_box_outline_blank [PERSON_NAME]ซี (UFC)" at bounding box center [223, 108] width 271 height 16
click at [164, 121] on div "check_box_outline_blank [PERSON_NAME][PERSON_NAME] (Green Garden)" at bounding box center [246, 123] width 215 height 7
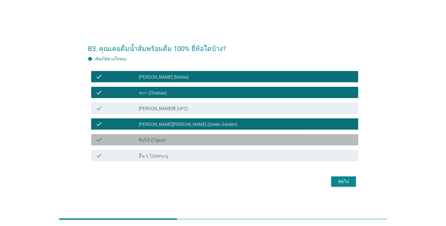
click at [163, 137] on div "check_box_outline_blank ทิปโก้ (Tipco)" at bounding box center [246, 139] width 215 height 7
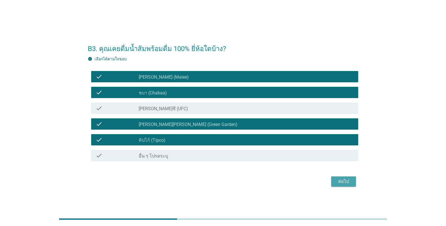
click at [277, 180] on div "ต่อไป" at bounding box center [344, 181] width 16 height 7
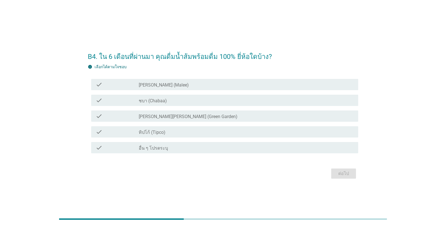
click at [159, 119] on label "[PERSON_NAME][PERSON_NAME] (Green Garden)" at bounding box center [188, 117] width 99 height 6
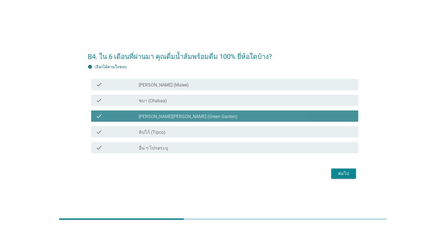
click at [157, 131] on label "ทิปโก้ (Tipco)" at bounding box center [152, 132] width 27 height 6
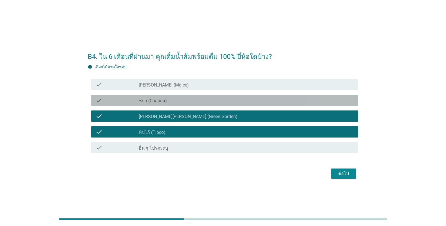
click at [165, 101] on label "ชบา (Chabaa)" at bounding box center [153, 101] width 28 height 6
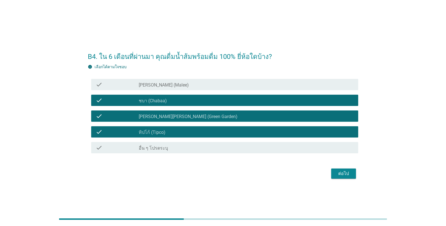
click at [167, 88] on div "check_box_outline_blank [PERSON_NAME] (Malee)" at bounding box center [246, 84] width 215 height 7
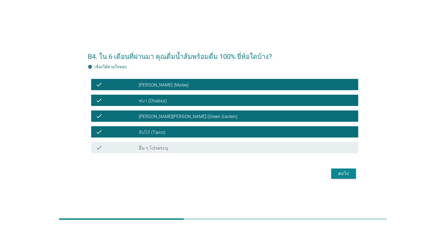
click at [277, 169] on button "ต่อไป" at bounding box center [343, 173] width 25 height 10
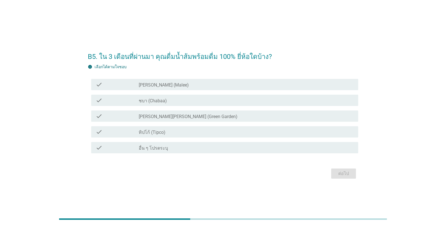
click at [187, 88] on div "check check_box_outline_blank [PERSON_NAME] (Malee)" at bounding box center [224, 84] width 267 height 11
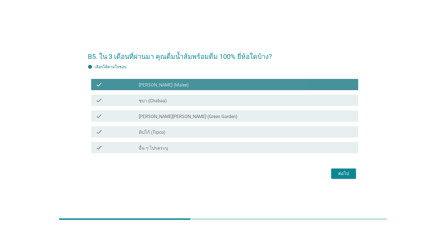
drag, startPoint x: 184, startPoint y: 98, endPoint x: 180, endPoint y: 113, distance: 15.4
click at [184, 99] on div "check_box ชบา (Chabaa)" at bounding box center [246, 100] width 215 height 7
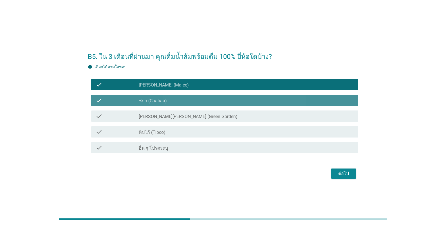
click at [178, 117] on label "[PERSON_NAME][PERSON_NAME] (Green Garden)" at bounding box center [188, 117] width 99 height 6
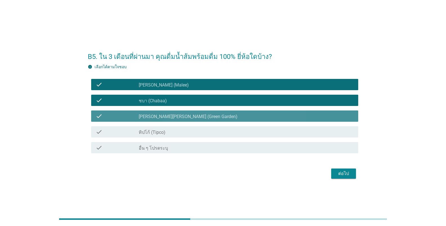
click at [174, 130] on div "check_box_outline_blank ทิปโก้ (Tipco)" at bounding box center [246, 131] width 215 height 7
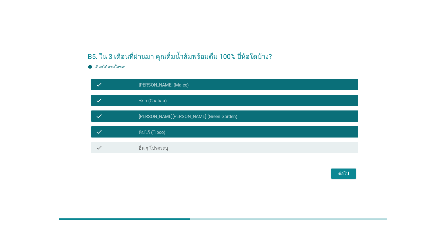
click at [277, 176] on div "ต่อไป" at bounding box center [344, 173] width 16 height 7
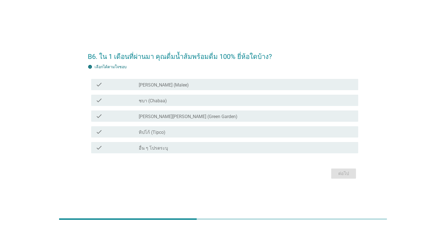
click at [155, 128] on div "check_box_outline_blank ทิปโก้ (Tipco)" at bounding box center [246, 131] width 215 height 7
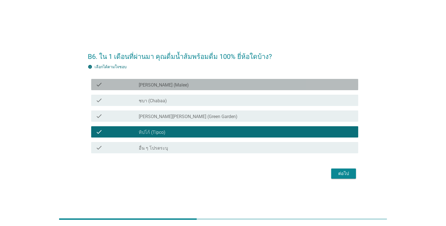
click at [156, 84] on label "[PERSON_NAME] (Malee)" at bounding box center [164, 85] width 50 height 6
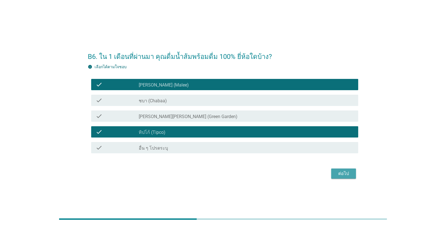
click at [277, 173] on div "ต่อไป" at bounding box center [344, 173] width 16 height 7
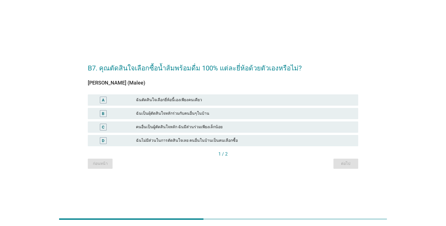
click at [178, 106] on div "A ฉันตัดสินใจเลือกยี่ห้อนี้เองเพียงคนเดียว" at bounding box center [223, 100] width 273 height 14
click at [181, 116] on div "ฉันเป็นผุ้ตัดสินใจหลักร่วมกับคนอื่นๆในบ้าน" at bounding box center [245, 113] width 218 height 7
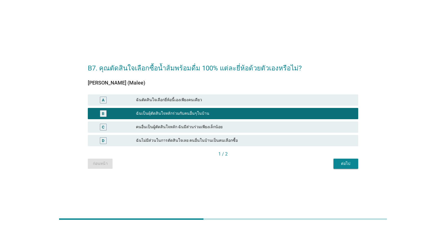
click at [277, 166] on div "ต่อไป" at bounding box center [346, 163] width 16 height 6
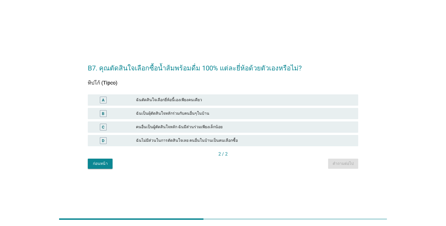
click at [198, 115] on div "ฉันเป็นผุ้ตัดสินใจหลักร่วมกับคนอื่นๆในบ้าน" at bounding box center [245, 113] width 218 height 7
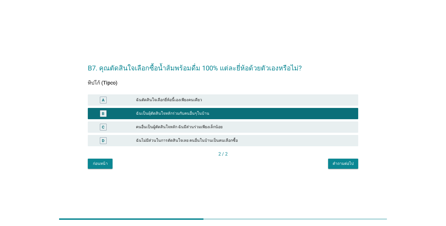
click at [277, 163] on div "คำถามต่อไป" at bounding box center [343, 163] width 21 height 6
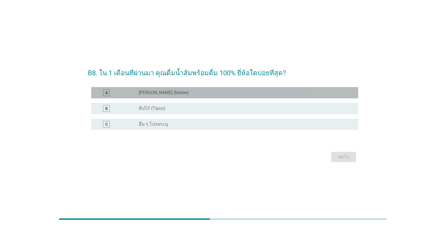
click at [161, 95] on label "[PERSON_NAME] (Malee)" at bounding box center [164, 93] width 50 height 6
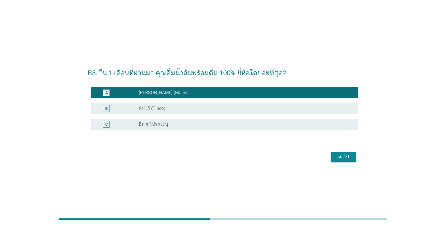
click at [163, 109] on label "ทิปโก้ (Tipco)" at bounding box center [152, 109] width 27 height 6
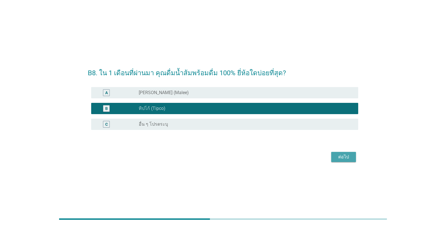
click at [277, 156] on button "ต่อไป" at bounding box center [343, 157] width 25 height 10
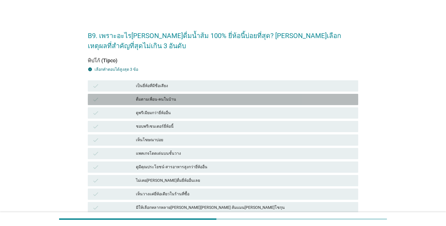
click at [178, 100] on div "ดื่มตามเพื่อน-คนในบ้าน" at bounding box center [245, 99] width 218 height 7
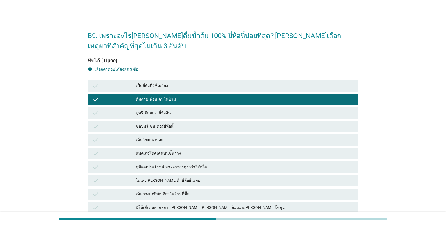
click at [174, 122] on div "check ชอบพรีเซนเตอร์ยี่ห้อนี้" at bounding box center [223, 126] width 271 height 11
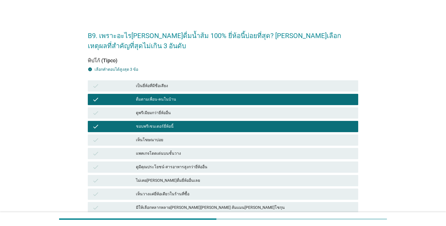
click at [177, 159] on div "check แพคเกจโดดเด่นบนชั้นวาง" at bounding box center [223, 154] width 273 height 14
click at [182, 152] on div "แพคเกจโดดเด่นบนชั้นวาง" at bounding box center [245, 153] width 218 height 7
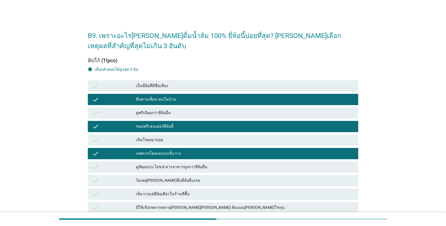
click at [184, 125] on div "ชอบพรีเซนเตอร์ยี่ห้อนี้" at bounding box center [245, 126] width 218 height 7
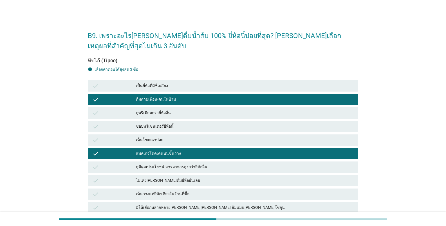
click at [180, 112] on div "ดูพรีเมียมกว่ายี่ห้ออื่น" at bounding box center [245, 113] width 218 height 7
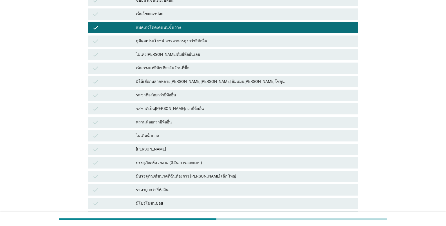
scroll to position [169, 0]
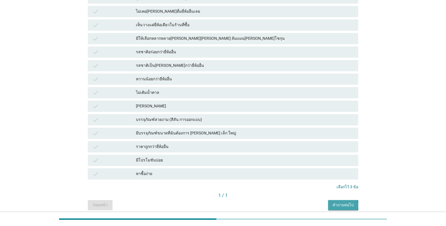
click at [277, 203] on div "คำถามต่อไป" at bounding box center [343, 205] width 21 height 6
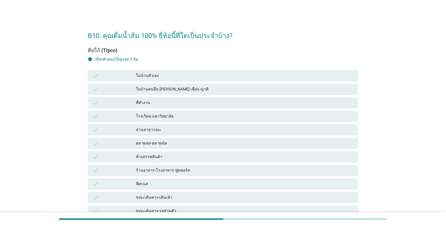
click at [185, 132] on div "สวนสาธารณะ" at bounding box center [245, 129] width 218 height 7
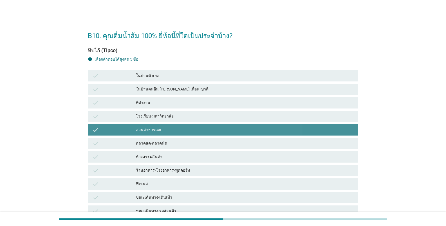
click at [178, 167] on div "ร้านอาหาร-โรงอาหาร-ฟูดคอร์ท" at bounding box center [245, 170] width 218 height 7
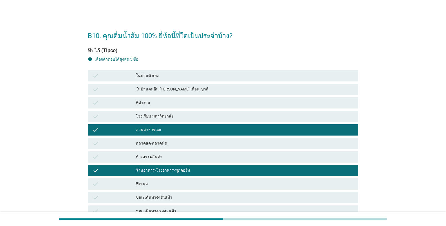
click at [195, 95] on div "check ในบ้านคนอื่น [PERSON_NAME] เพื่อน ญาติ" at bounding box center [223, 89] width 273 height 14
click at [182, 126] on div "สวนสาธารณะ" at bounding box center [245, 129] width 218 height 7
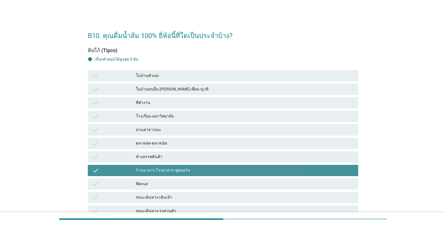
click at [186, 170] on div "ร้านอาหาร-โรงอาหาร-ฟูดคอร์ท" at bounding box center [245, 170] width 218 height 7
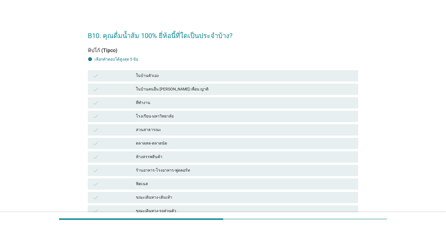
click at [164, 95] on div "check ในบ้านคนอื่น [PERSON_NAME] เพื่อน ญาติ" at bounding box center [223, 89] width 273 height 14
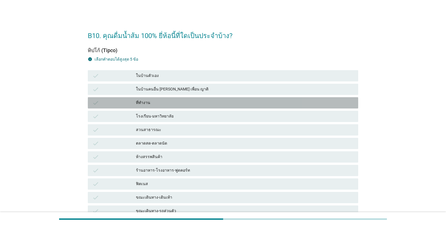
click at [163, 101] on div "ที่ทำงาน" at bounding box center [245, 102] width 218 height 7
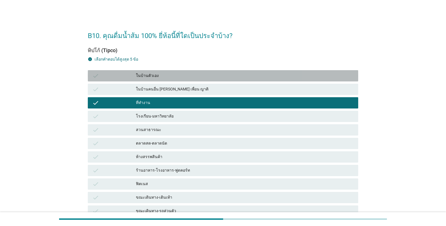
click at [155, 75] on div "ในบ้านตัวเอง" at bounding box center [245, 75] width 218 height 7
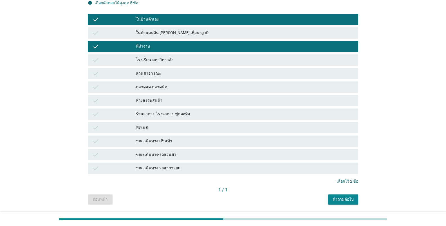
scroll to position [28, 0]
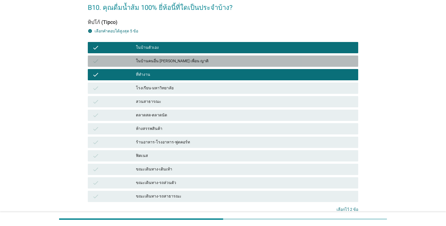
click at [163, 60] on div "ในบ้านคนอื่น [PERSON_NAME] เพื่อน ญาติ" at bounding box center [245, 61] width 218 height 7
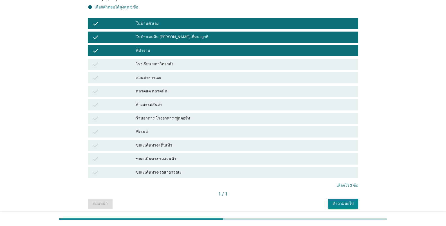
scroll to position [73, 0]
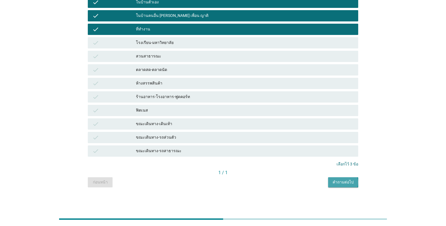
click at [277, 180] on div "คำถามต่อไป" at bounding box center [343, 182] width 21 height 6
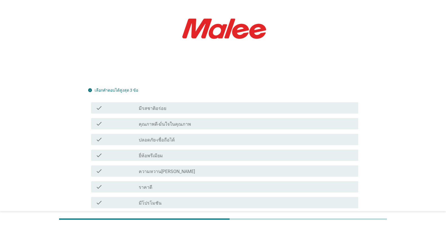
scroll to position [84, 0]
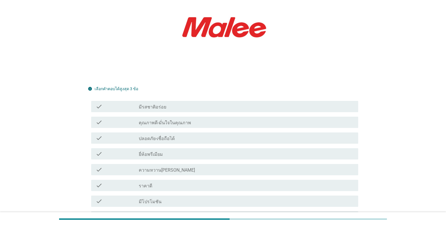
click at [171, 154] on div "check_box_outline_blank ยี่ห้อพรีเมียม" at bounding box center [246, 153] width 215 height 7
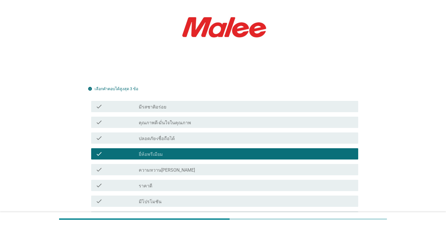
click at [172, 124] on label "คุณภาพดี-มั่นใจในคุณภาพ" at bounding box center [165, 123] width 52 height 6
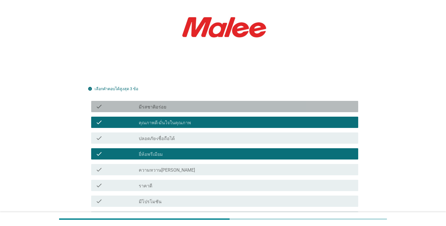
click at [177, 107] on div "check_box_outline_blank มีรสชาติอร่อย" at bounding box center [246, 106] width 215 height 7
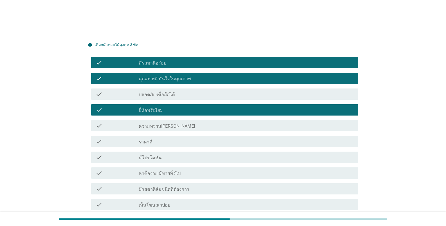
scroll to position [197, 0]
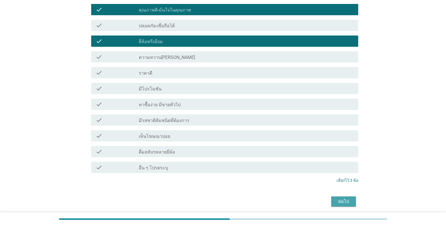
click at [277, 199] on div "ต่อไป" at bounding box center [344, 201] width 16 height 7
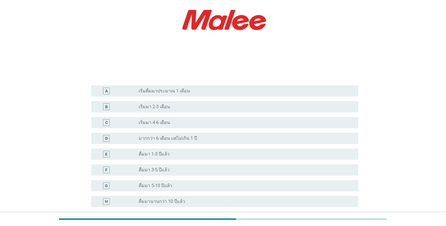
scroll to position [84, 0]
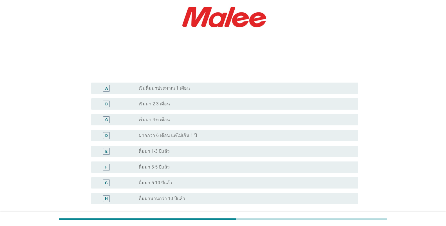
click at [184, 166] on div "radio_button_unchecked ดื่มมา 3-5 ปีแล้ว" at bounding box center [244, 167] width 211 height 6
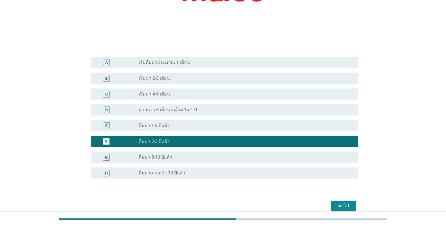
scroll to position [135, 0]
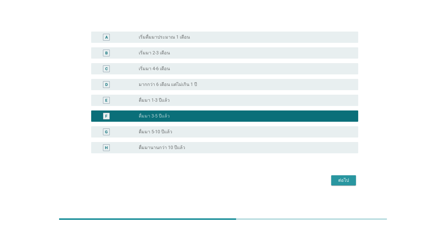
click at [277, 180] on div "ต่อไป" at bounding box center [344, 180] width 16 height 7
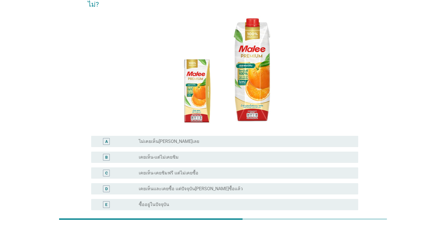
scroll to position [56, 0]
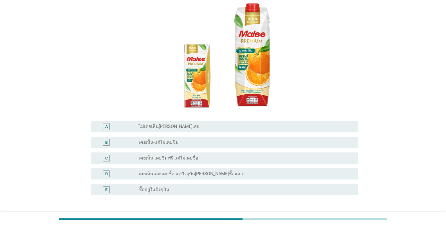
click at [167, 155] on label "เคยเห็น-เคยชิมฟรี แต่ไม่เคยซื้อ" at bounding box center [169, 158] width 60 height 6
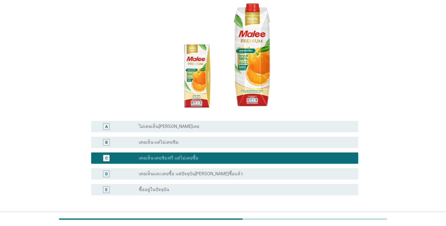
click at [166, 137] on div "B radio_button_unchecked เคยเห็น-แต่ไม่เคยชิม" at bounding box center [224, 142] width 267 height 11
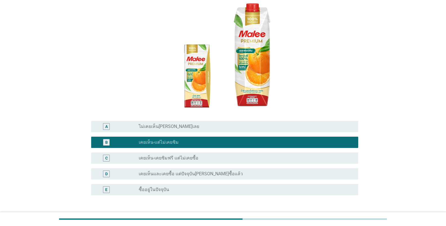
click at [277, 219] on div "ต่อไป" at bounding box center [344, 222] width 16 height 7
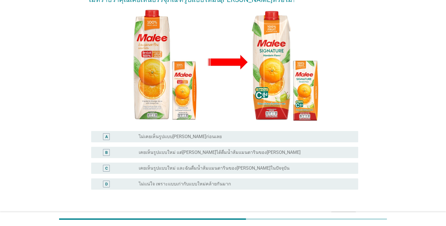
click at [190, 151] on label "เคยเห็นรูปแบบใหม่ แต่[PERSON_NAME]ได้ดื่มน้ำส้มแมนดารินของ[PERSON_NAME]" at bounding box center [220, 152] width 162 height 6
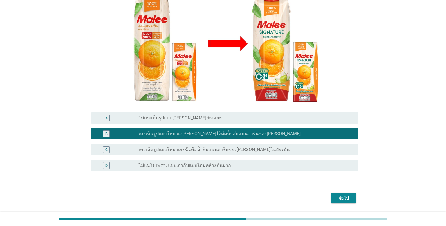
scroll to position [93, 0]
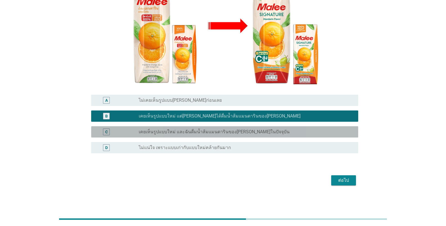
click at [187, 133] on label "เคยเห็นรูปแบบใหม่ และฉันดื่มน้ำส้มแมนดารินของ[PERSON_NAME]ในปัจจุบัน" at bounding box center [214, 132] width 151 height 6
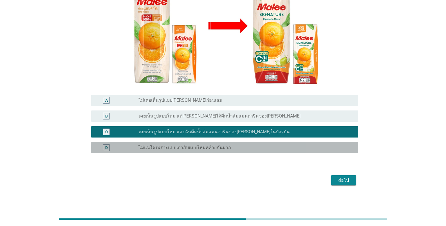
click at [185, 148] on label "ไม่แน่ใจ เพราะแบบเก่ากับแบบใหม่คล้ายกันมาก" at bounding box center [185, 148] width 92 height 6
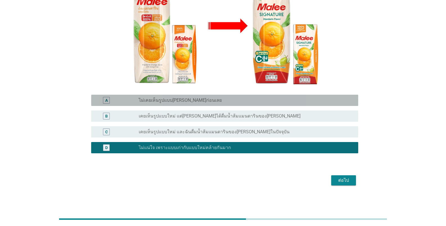
click at [188, 103] on label "ไม่เคยเห็นรูปแบบ[PERSON_NAME]ก่อนเลย" at bounding box center [180, 100] width 83 height 6
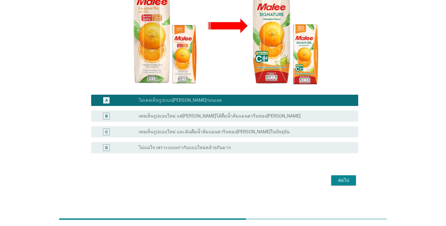
click at [277, 177] on div "ต่อไป" at bounding box center [344, 180] width 16 height 7
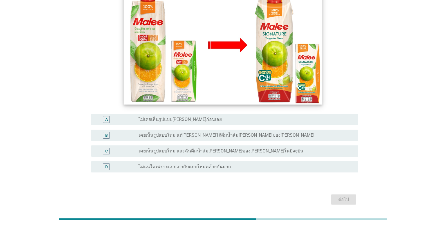
scroll to position [84, 0]
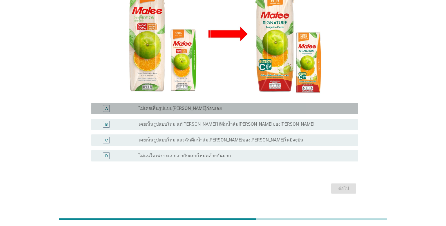
click at [173, 113] on div "A radio_button_unchecked ไม่เคยเห็นรูปแบบ[PERSON_NAME]ก่อนเลย" at bounding box center [224, 108] width 267 height 11
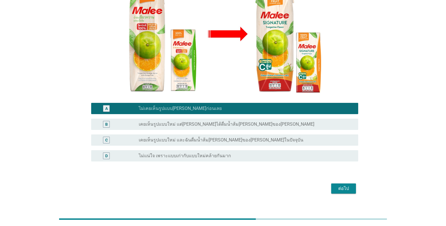
click at [277, 182] on div "ต่อไป" at bounding box center [223, 189] width 271 height 14
click at [277, 186] on div "ต่อไป" at bounding box center [344, 188] width 16 height 7
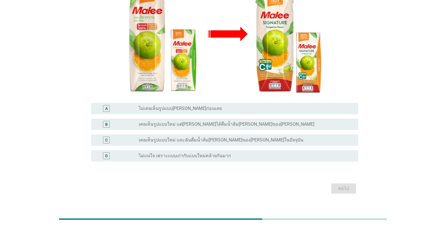
click at [191, 142] on label "เคยเห็นรูปแบบใหม่ และฉันดื่มน้ำส้ม[PERSON_NAME]ของ[PERSON_NAME]ในปัจจุบัน" at bounding box center [221, 140] width 165 height 6
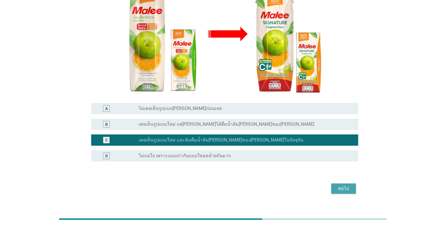
click at [277, 193] on button "ต่อไป" at bounding box center [343, 188] width 25 height 10
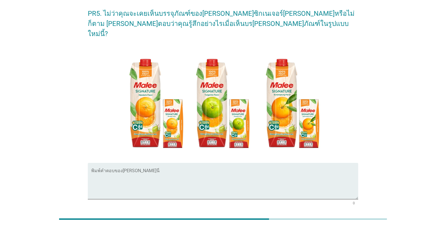
scroll to position [0, 0]
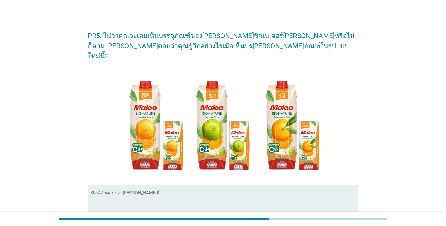
click at [184, 199] on textarea "พิมพ์คำตอบของคุณ ที่นี่" at bounding box center [224, 207] width 267 height 30
type textarea "รู้สึกว่าบ่งบอกว่าเป็นน้ำส้มได้ชัดเจนและสีสดทำให้ดึงดูดใจ"
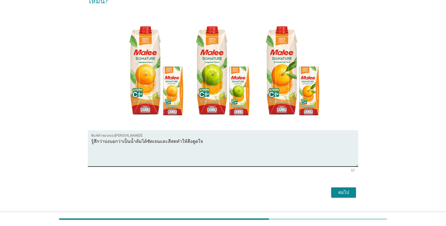
scroll to position [57, 0]
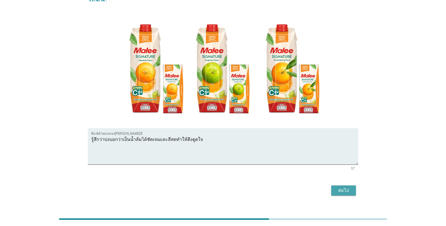
click at [277, 187] on div "ต่อไป" at bounding box center [344, 190] width 16 height 7
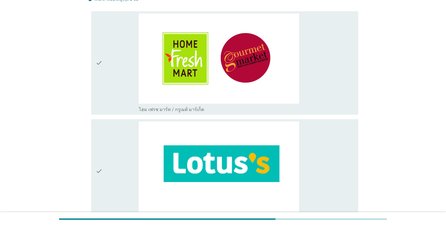
scroll to position [0, 0]
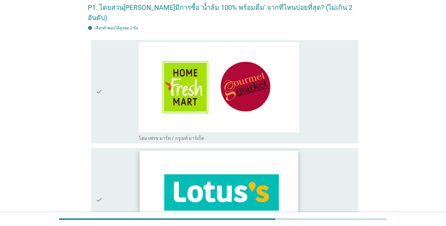
click at [196, 177] on img at bounding box center [219, 196] width 159 height 90
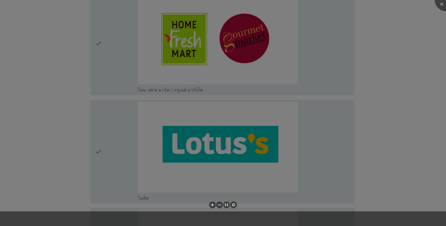
scroll to position [169, 0]
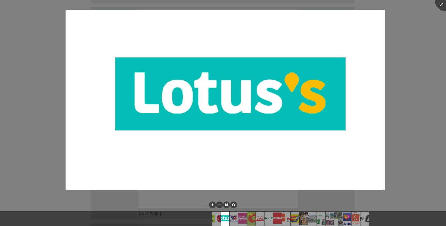
click at [277, 98] on div at bounding box center [223, 113] width 446 height 226
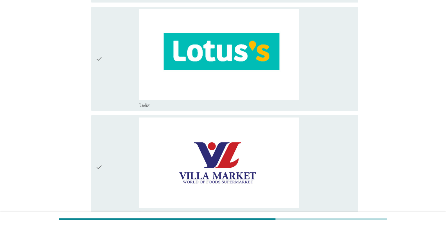
click at [89, 55] on div "check check_box_outline_blank โลตัส" at bounding box center [223, 59] width 271 height 108
click at [96, 57] on icon "check" at bounding box center [99, 58] width 7 height 99
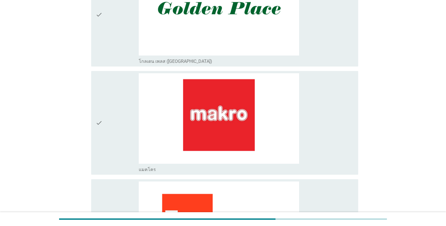
scroll to position [816, 0]
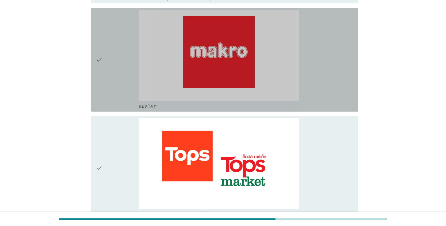
click at [97, 66] on icon "check" at bounding box center [99, 59] width 7 height 99
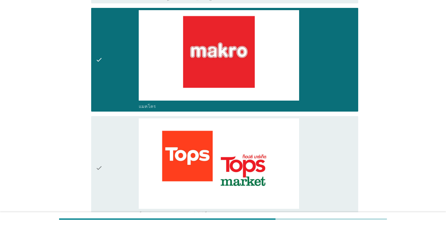
click at [108, 139] on div "check" at bounding box center [117, 167] width 43 height 99
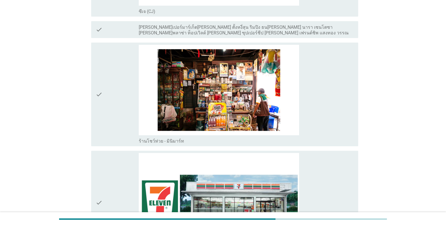
scroll to position [1210, 0]
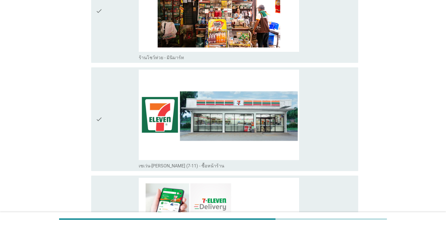
click at [108, 136] on div "check" at bounding box center [117, 119] width 43 height 99
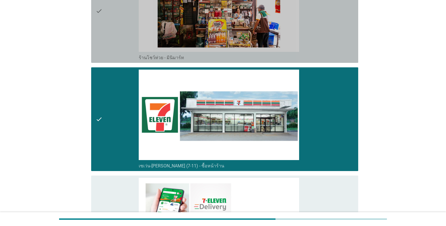
click at [104, 36] on div "check" at bounding box center [117, 10] width 43 height 99
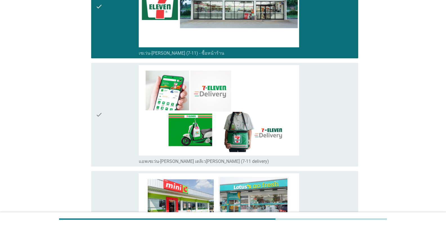
click at [106, 117] on div "check" at bounding box center [117, 114] width 43 height 99
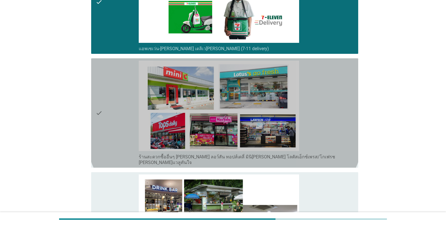
click at [103, 104] on div "check" at bounding box center [117, 113] width 43 height 105
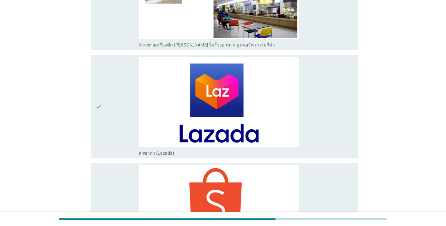
scroll to position [1773, 0]
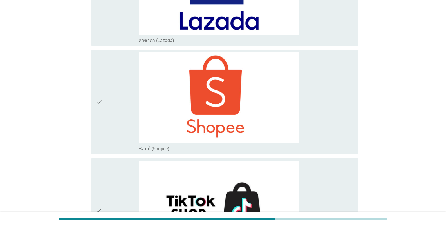
click at [104, 115] on div "check" at bounding box center [117, 101] width 43 height 99
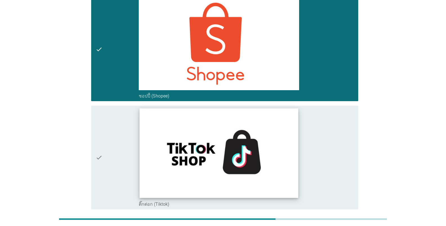
scroll to position [1783, 0]
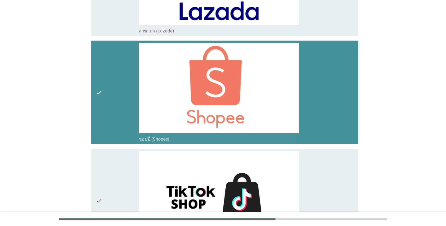
click at [127, 100] on div "check" at bounding box center [117, 92] width 43 height 99
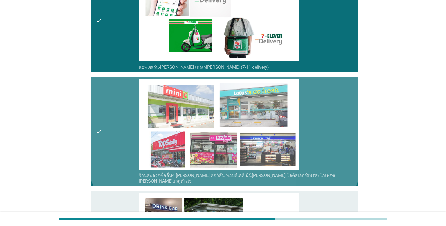
click at [106, 131] on div "check" at bounding box center [117, 131] width 43 height 105
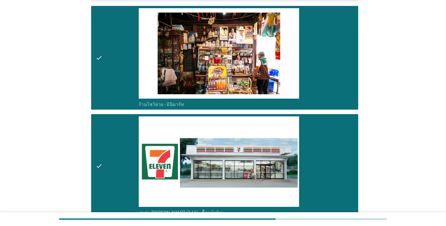
scroll to position [1276, 0]
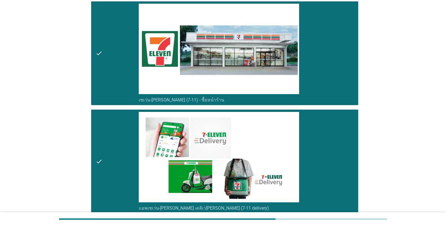
click at [106, 131] on div "check" at bounding box center [117, 161] width 43 height 99
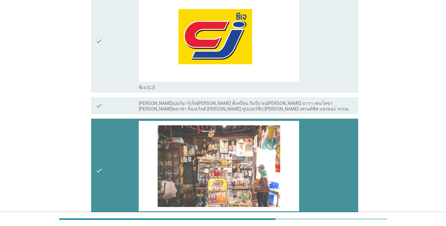
click at [103, 144] on div "check" at bounding box center [117, 170] width 43 height 99
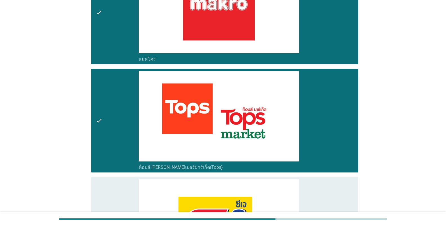
scroll to position [770, 0]
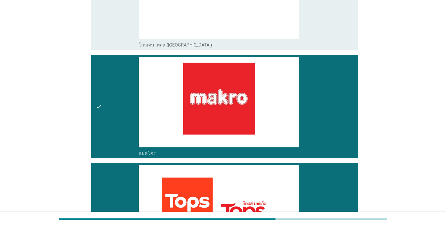
click at [101, 111] on icon "check" at bounding box center [99, 106] width 7 height 99
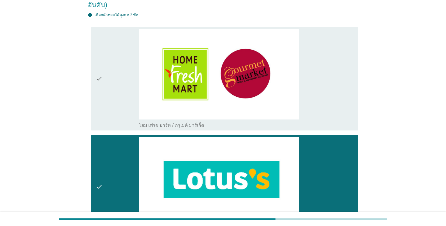
scroll to position [33, 0]
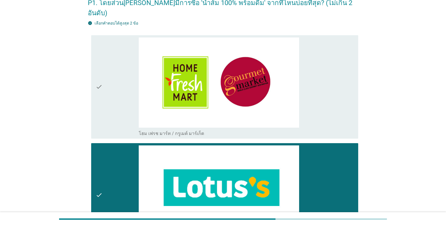
click at [111, 177] on div "check" at bounding box center [117, 194] width 43 height 99
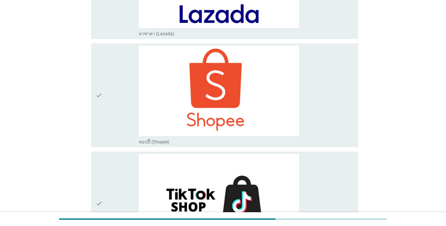
scroll to position [1867, 0]
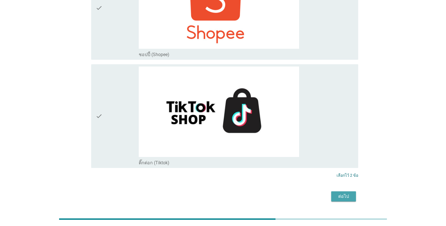
click at [277, 191] on button "ต่อไป" at bounding box center [343, 196] width 25 height 10
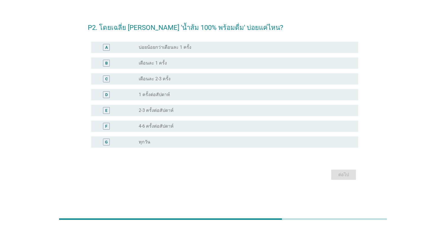
scroll to position [0, 0]
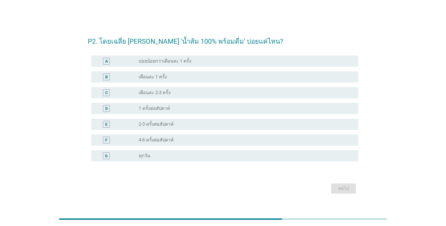
click at [165, 74] on div "radio_button_unchecked เดือนละ 1 ครั้ง" at bounding box center [246, 76] width 215 height 7
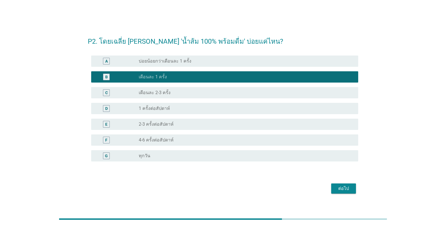
click at [277, 186] on div "ต่อไป" at bounding box center [344, 188] width 16 height 7
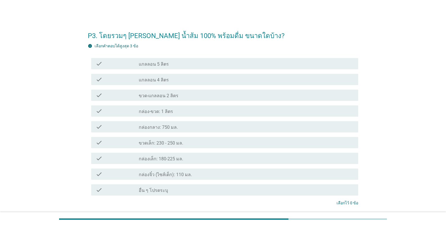
click at [167, 128] on label "กล่องกลาง: 750 มล." at bounding box center [158, 127] width 39 height 6
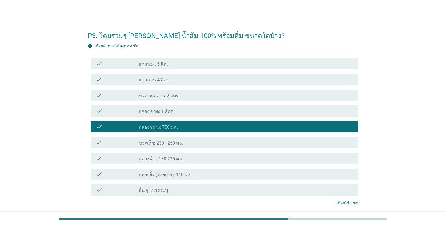
click at [192, 110] on div "check_box_outline_blank กล่อง-ขวด: 1 ลิตร" at bounding box center [246, 111] width 215 height 7
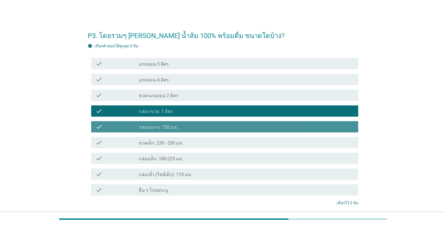
click at [191, 126] on div "check_box กล่องกลาง: 750 มล." at bounding box center [246, 126] width 215 height 7
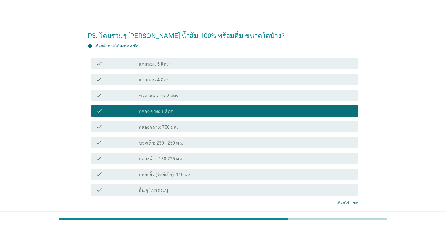
click at [195, 128] on div "check_box กล่องกลาง: 750 มล." at bounding box center [246, 126] width 215 height 7
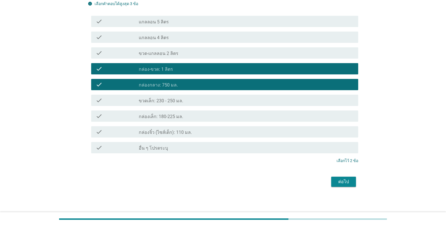
scroll to position [43, 0]
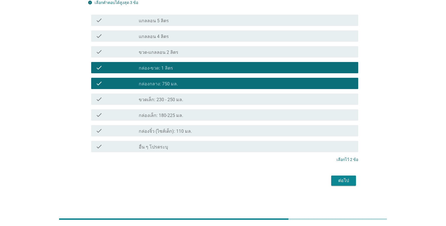
click at [277, 184] on button "ต่อไป" at bounding box center [343, 180] width 25 height 10
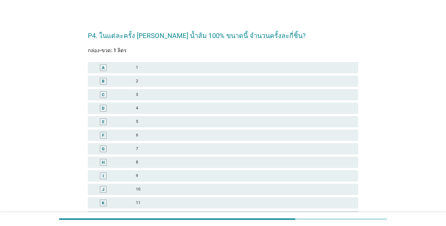
click at [145, 86] on div "B 2" at bounding box center [223, 80] width 271 height 11
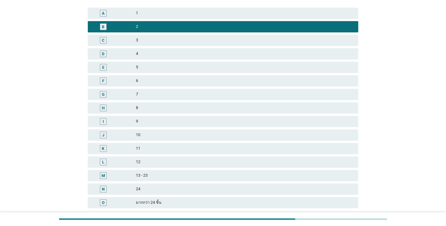
scroll to position [84, 0]
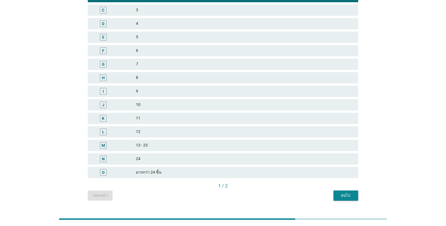
click at [277, 201] on div "P4. ในแต่ละครั้ง [PERSON_NAME] น้ำส้ม 100% ขนาดนี้ จำนวนครั้งละกี่ชิ้น? กล่อง-ข…" at bounding box center [223, 70] width 280 height 269
click at [277, 197] on div "ต่อไป" at bounding box center [346, 195] width 16 height 6
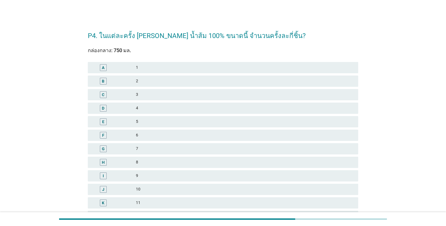
click at [183, 101] on div "C 3" at bounding box center [223, 95] width 273 height 14
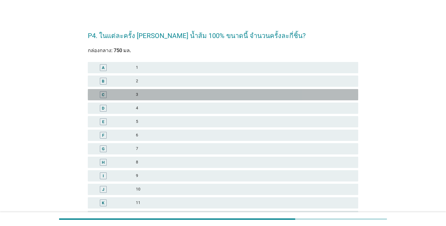
click at [177, 90] on div "C 3" at bounding box center [223, 94] width 271 height 11
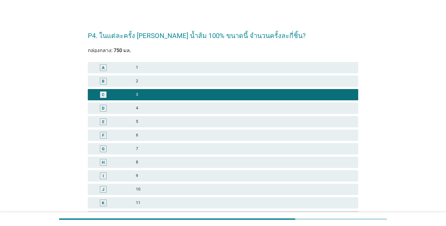
scroll to position [98, 0]
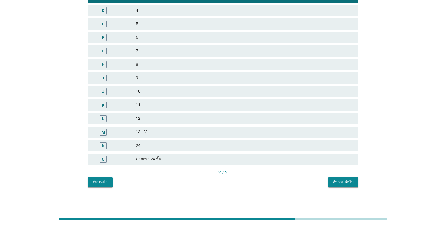
click at [277, 180] on div "คำถามต่อไป" at bounding box center [343, 182] width 21 height 6
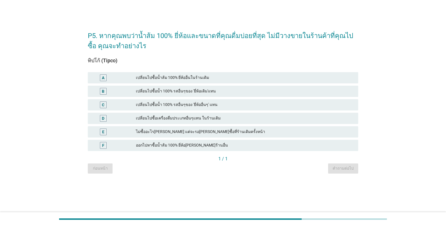
scroll to position [0, 0]
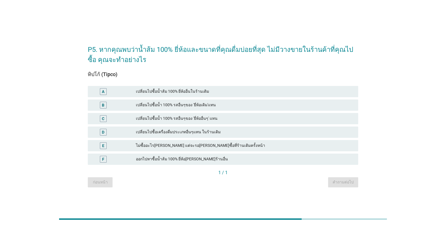
click at [175, 122] on div "C เปลี่ยนไปซื้อน้ำ 100% รสอื่นๆของ 'ยี่ห้ออื่นๆ' แทน" at bounding box center [223, 118] width 271 height 11
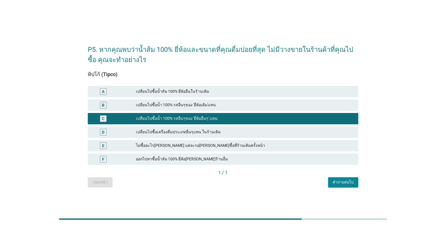
click at [277, 180] on div "คำถามต่อไป" at bounding box center [343, 182] width 21 height 6
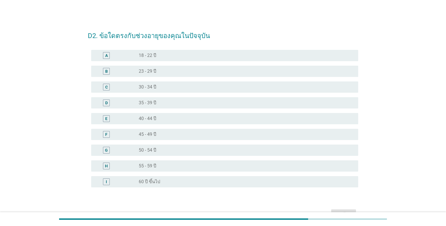
click at [154, 72] on label "23 - 29 ปี" at bounding box center [147, 71] width 17 height 6
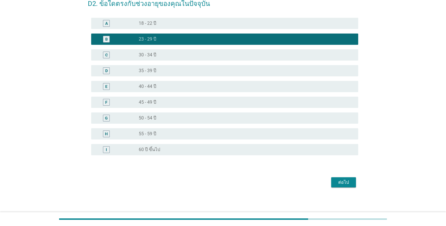
scroll to position [34, 0]
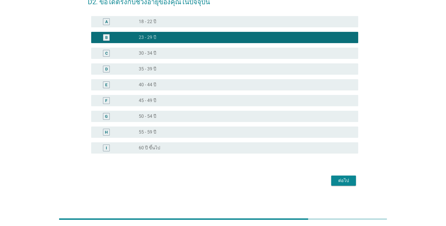
click at [277, 182] on div "ต่อไป" at bounding box center [344, 180] width 16 height 7
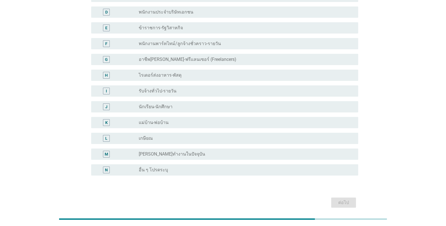
scroll to position [28, 0]
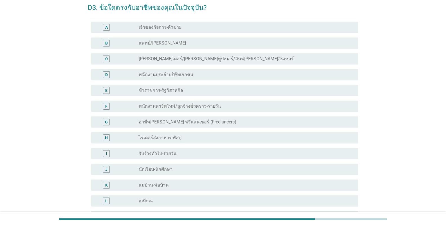
click at [189, 70] on div "D radio_button_unchecked พนักงานประจำบริษัทเอกชน" at bounding box center [224, 74] width 267 height 11
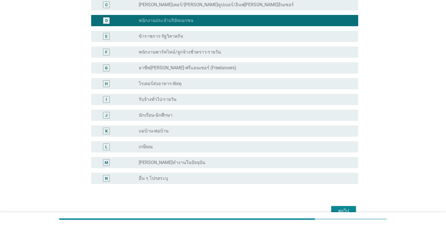
scroll to position [113, 0]
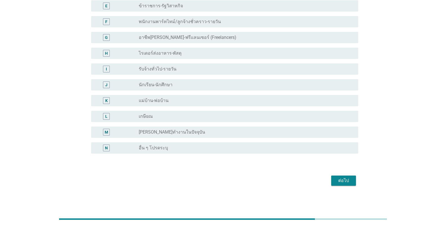
click at [277, 181] on div "ต่อไป" at bounding box center [344, 180] width 16 height 7
